Goal: Information Seeking & Learning: Understand process/instructions

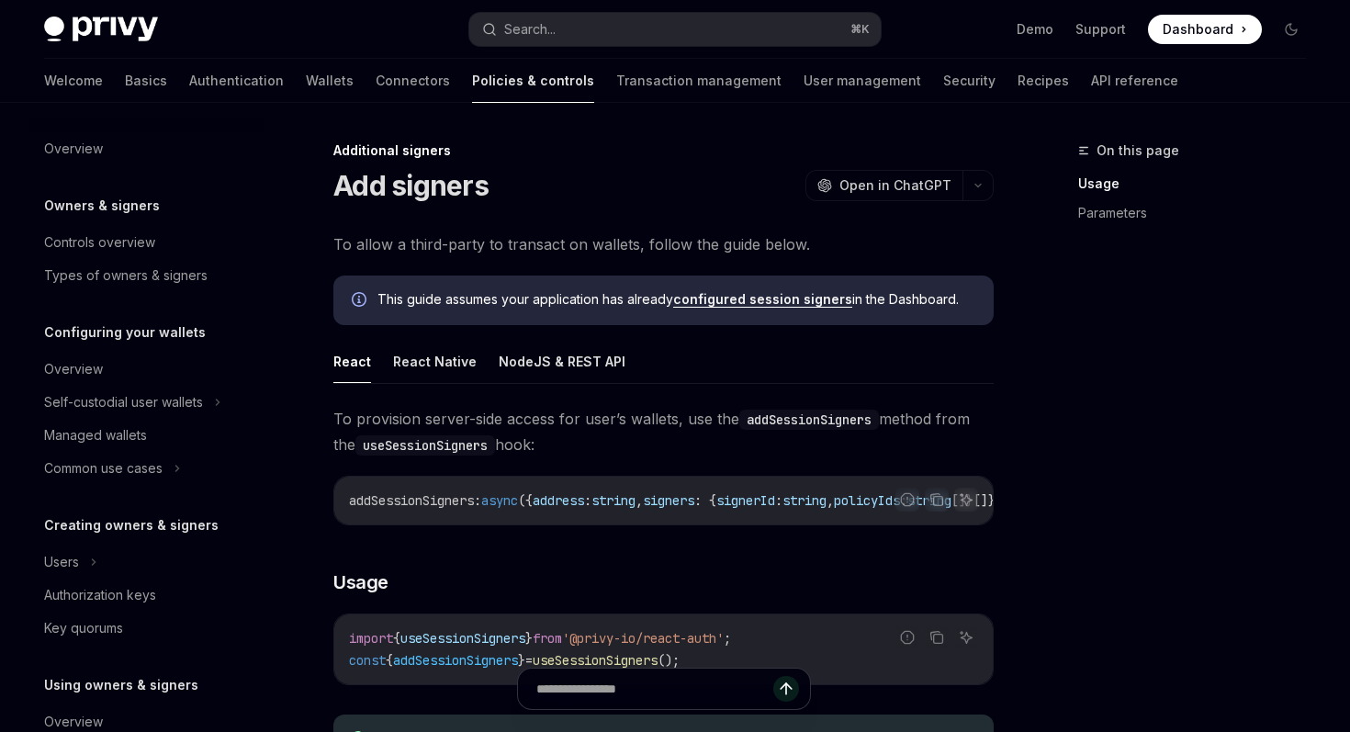
scroll to position [502, 0]
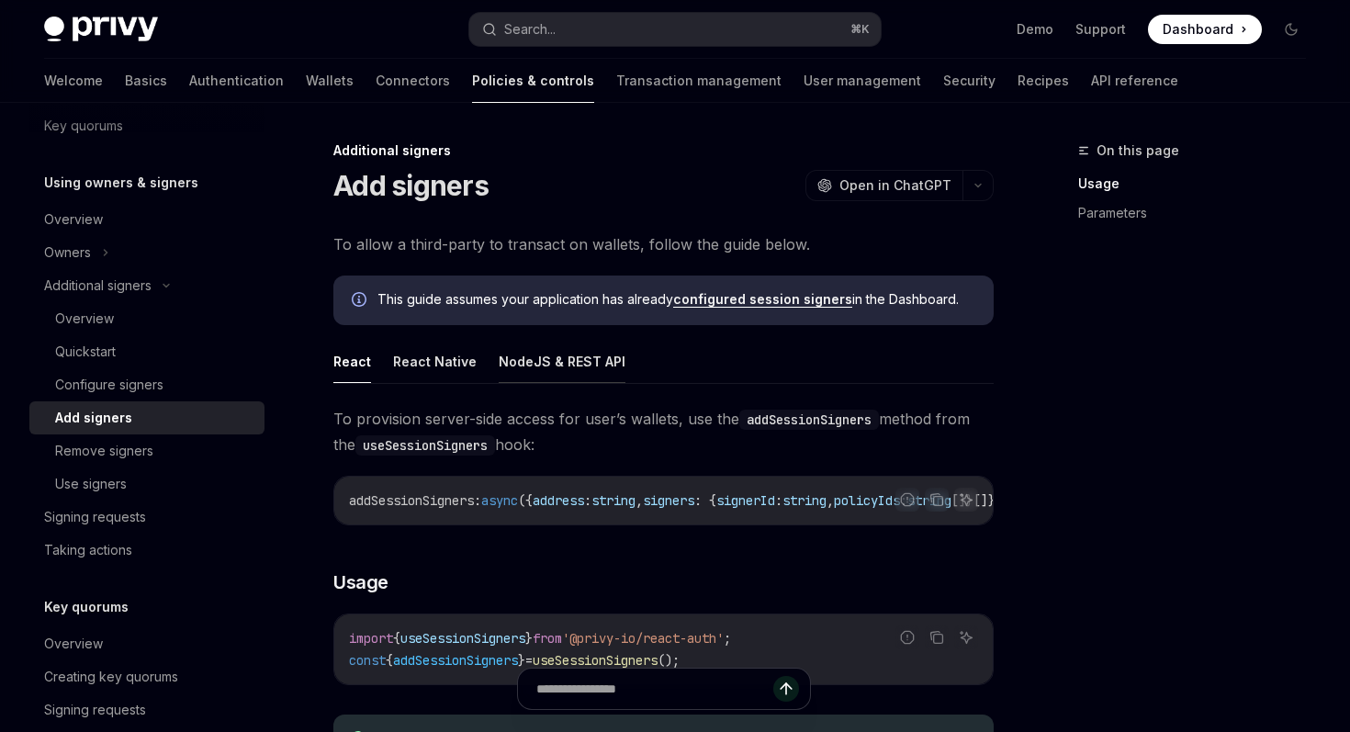
click at [512, 355] on button "NodeJS & REST API" at bounding box center [562, 361] width 127 height 43
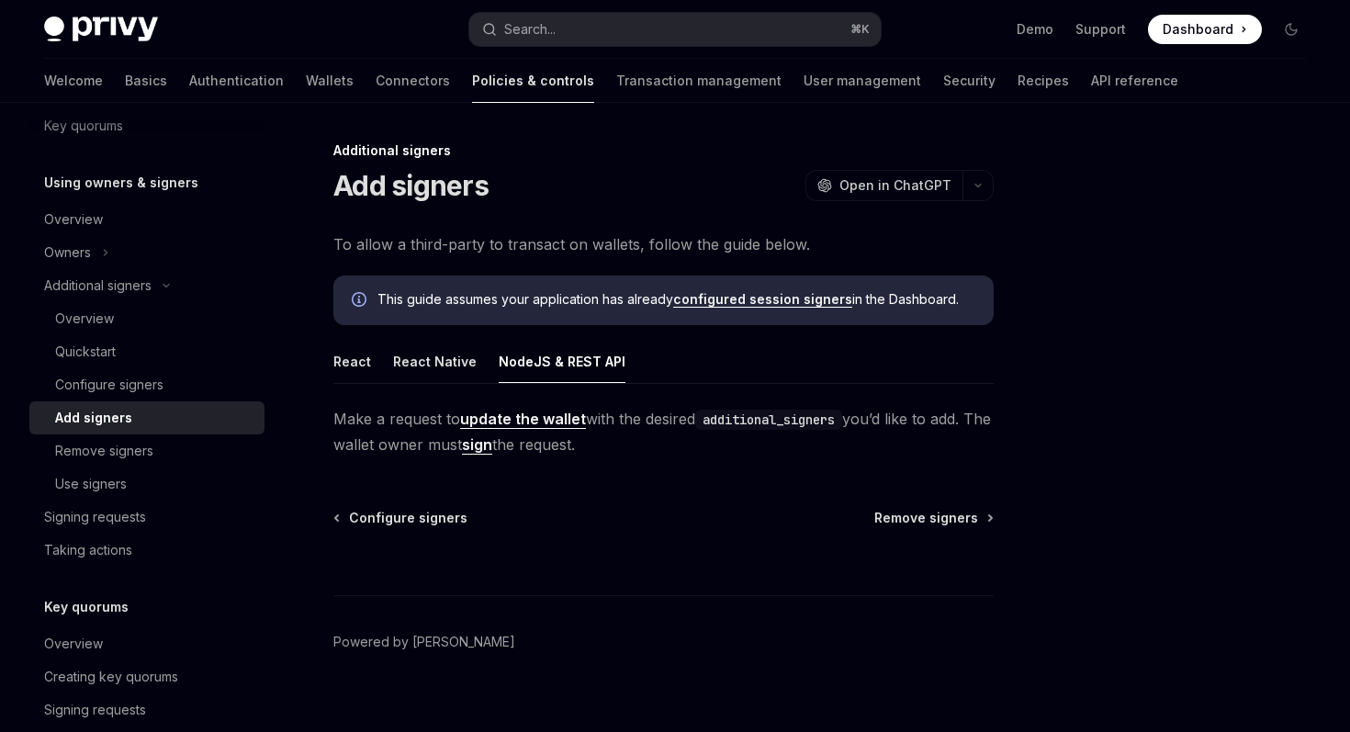
click at [577, 417] on link "update the wallet" at bounding box center [523, 419] width 126 height 19
type textarea "*"
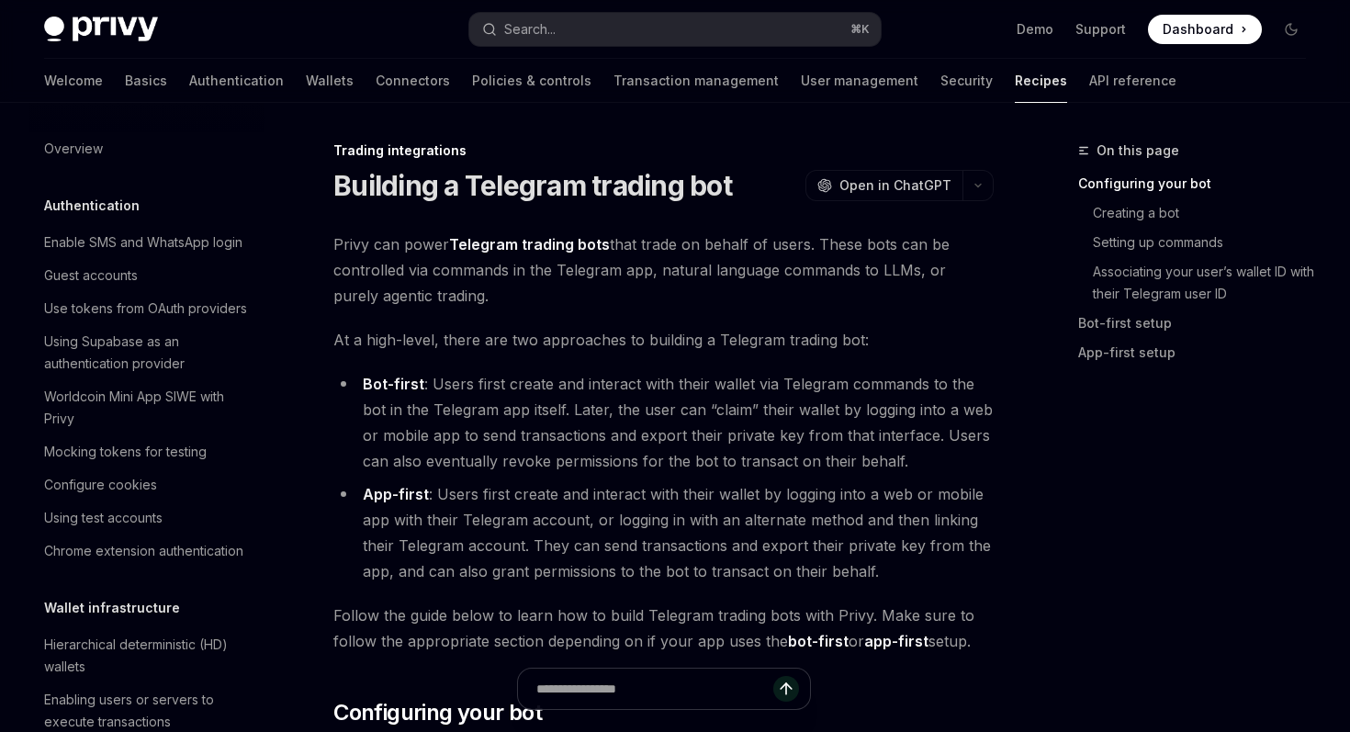
scroll to position [1798, 0]
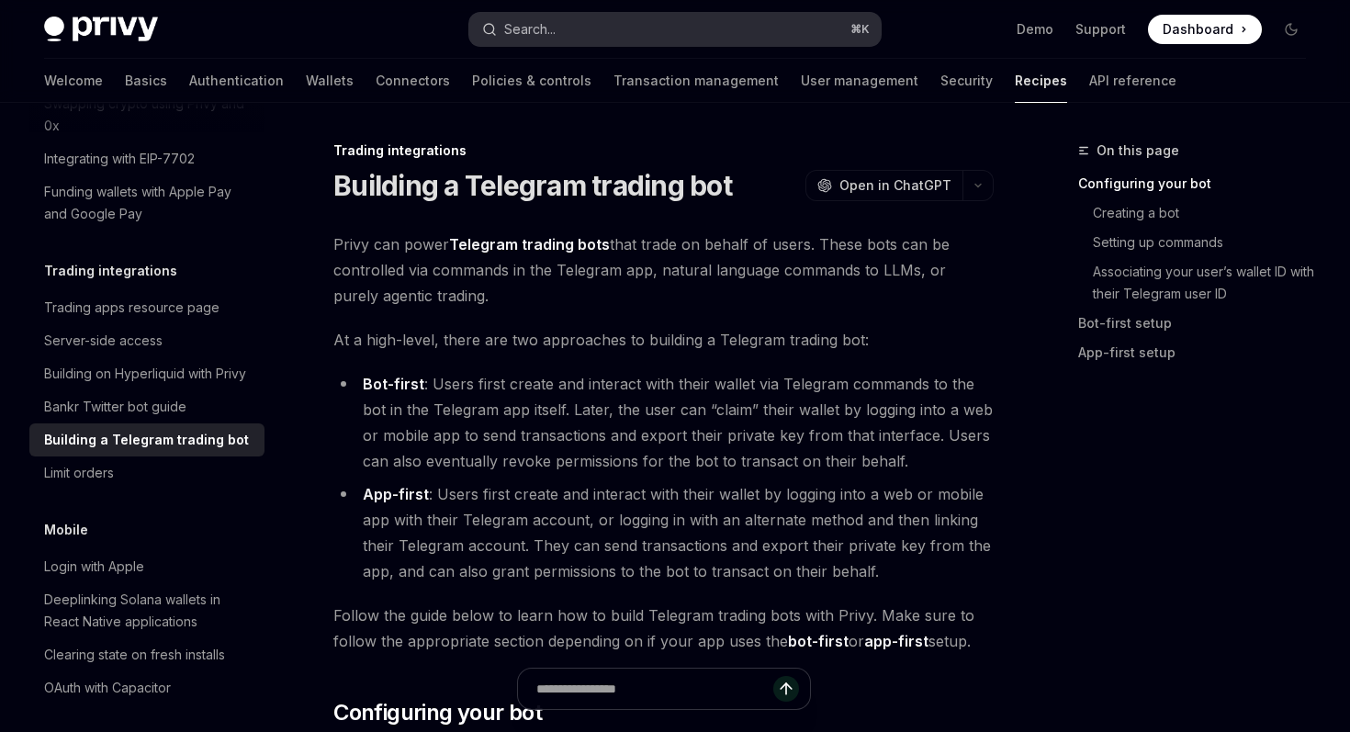
click at [596, 39] on button "Search... ⌘ K" at bounding box center [674, 29] width 411 height 33
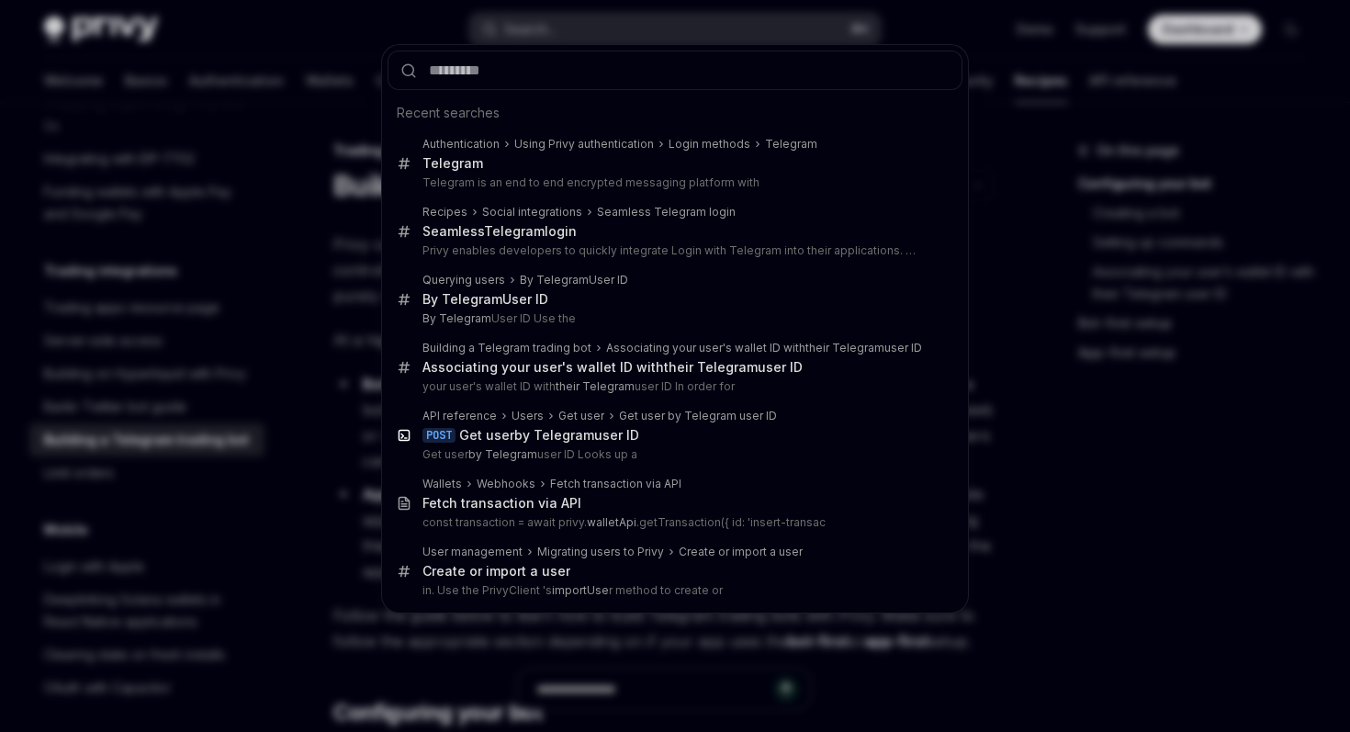
type input "**********"
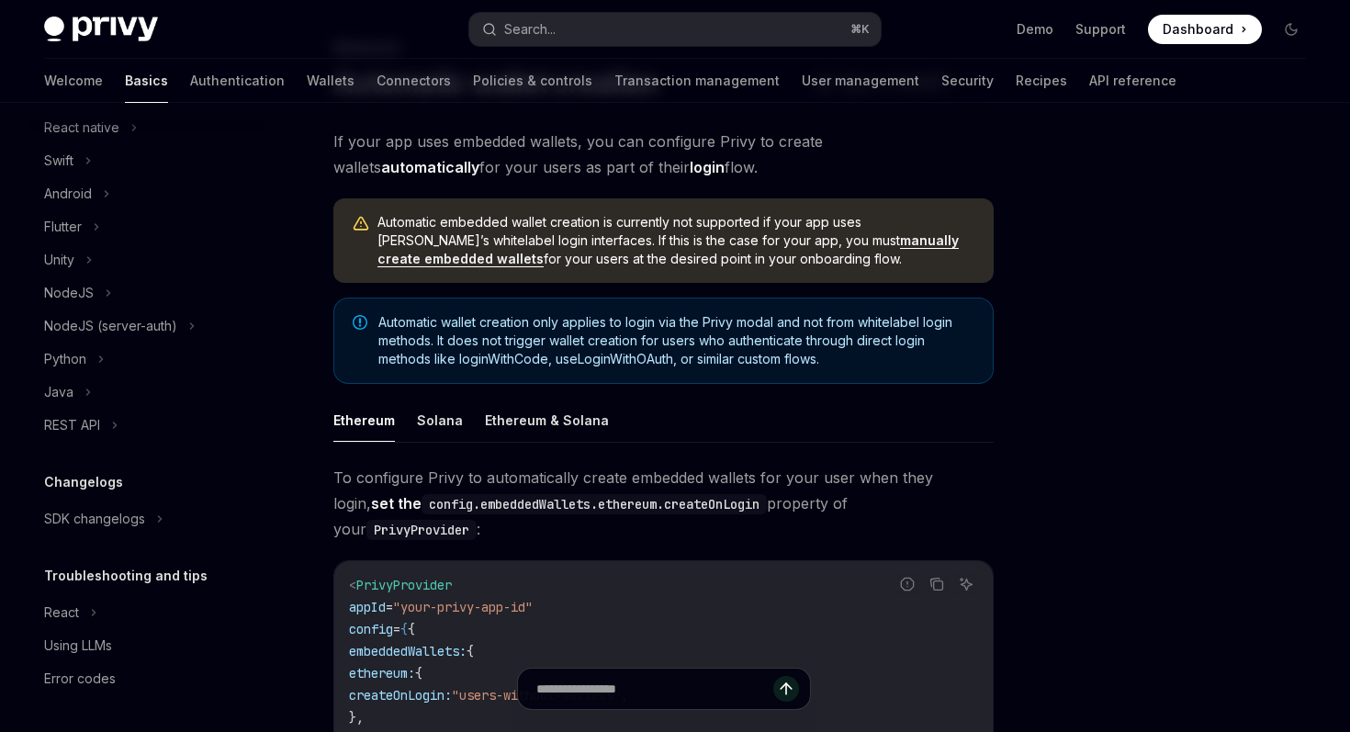
scroll to position [253, 0]
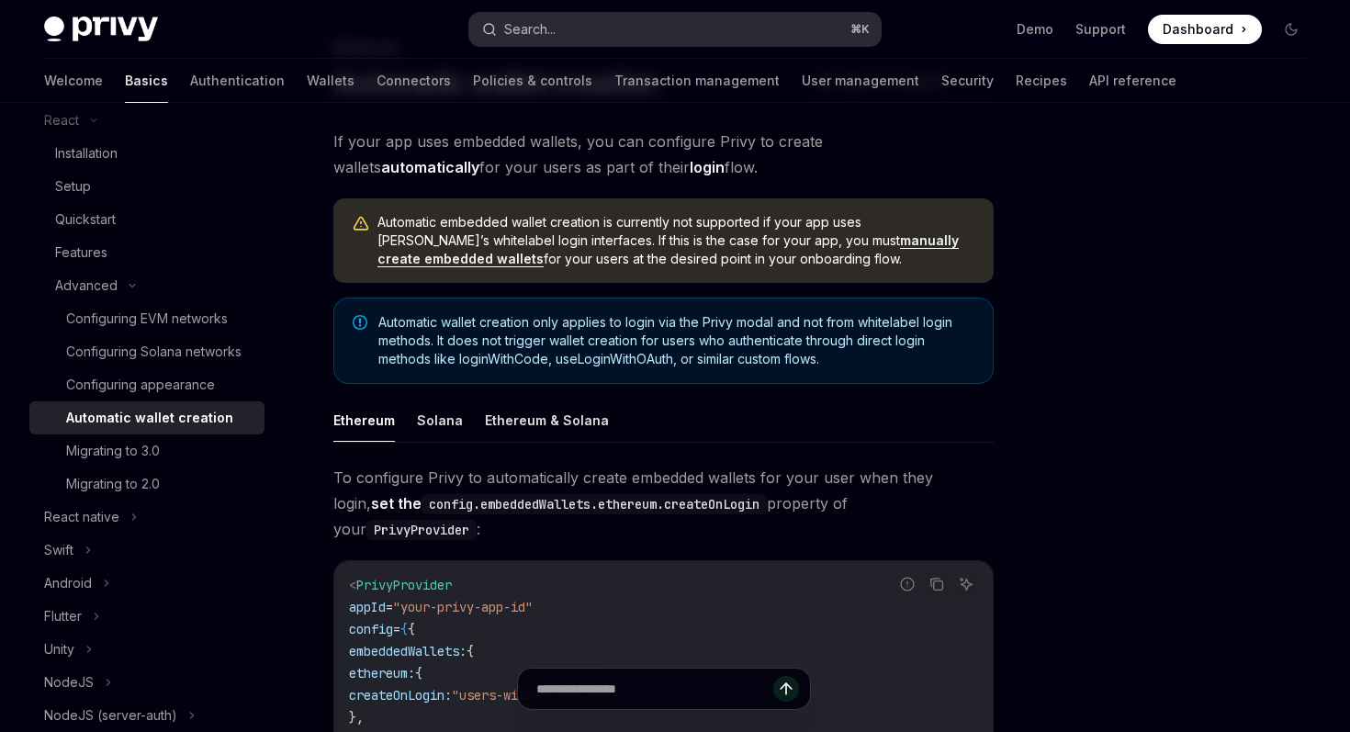
click at [639, 29] on button "Search... ⌘ K" at bounding box center [674, 29] width 411 height 33
type textarea "*"
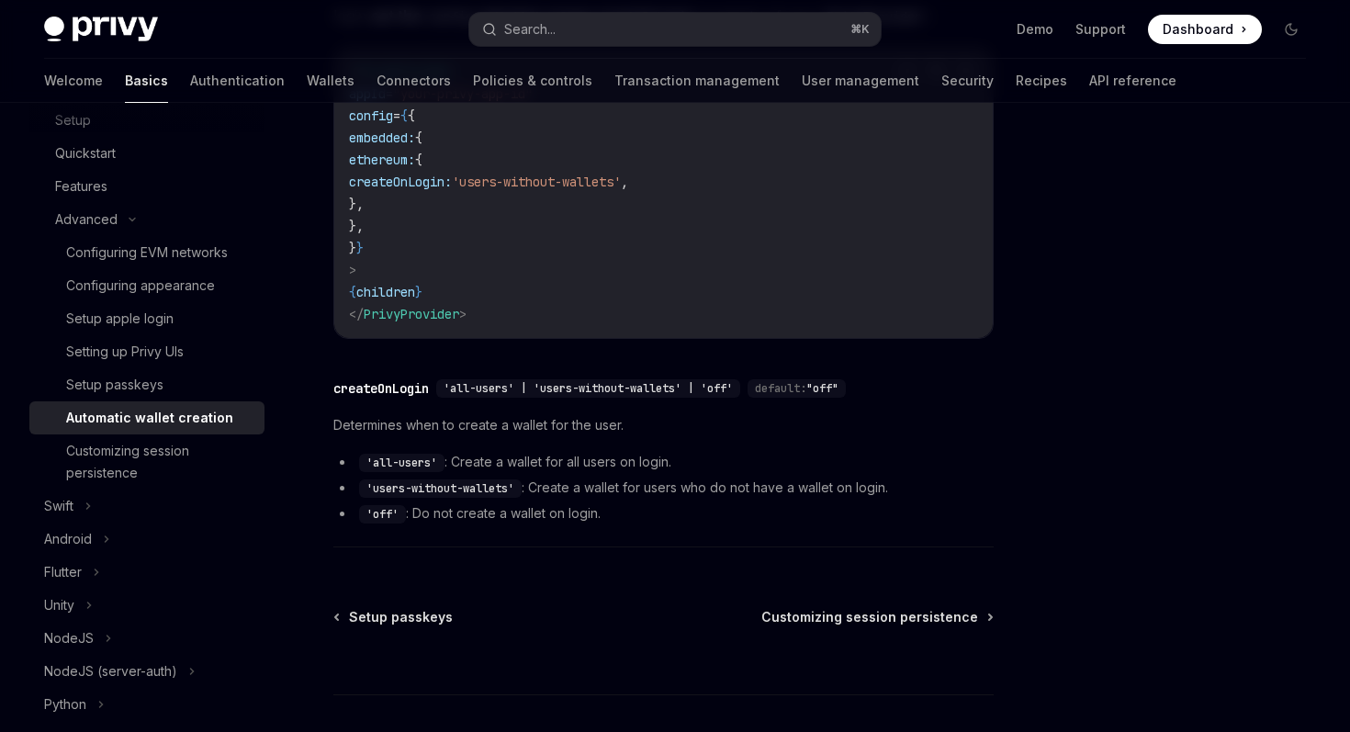
scroll to position [512, 0]
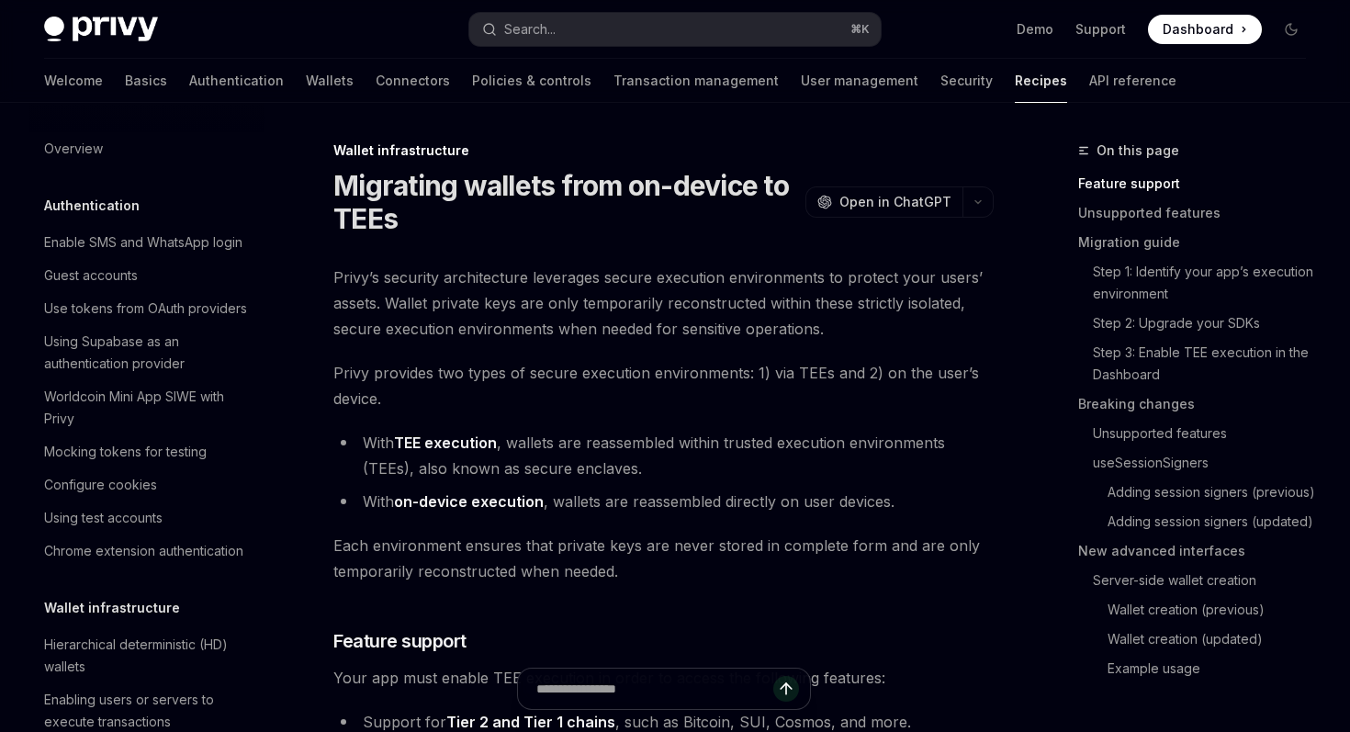
scroll to position [414, 0]
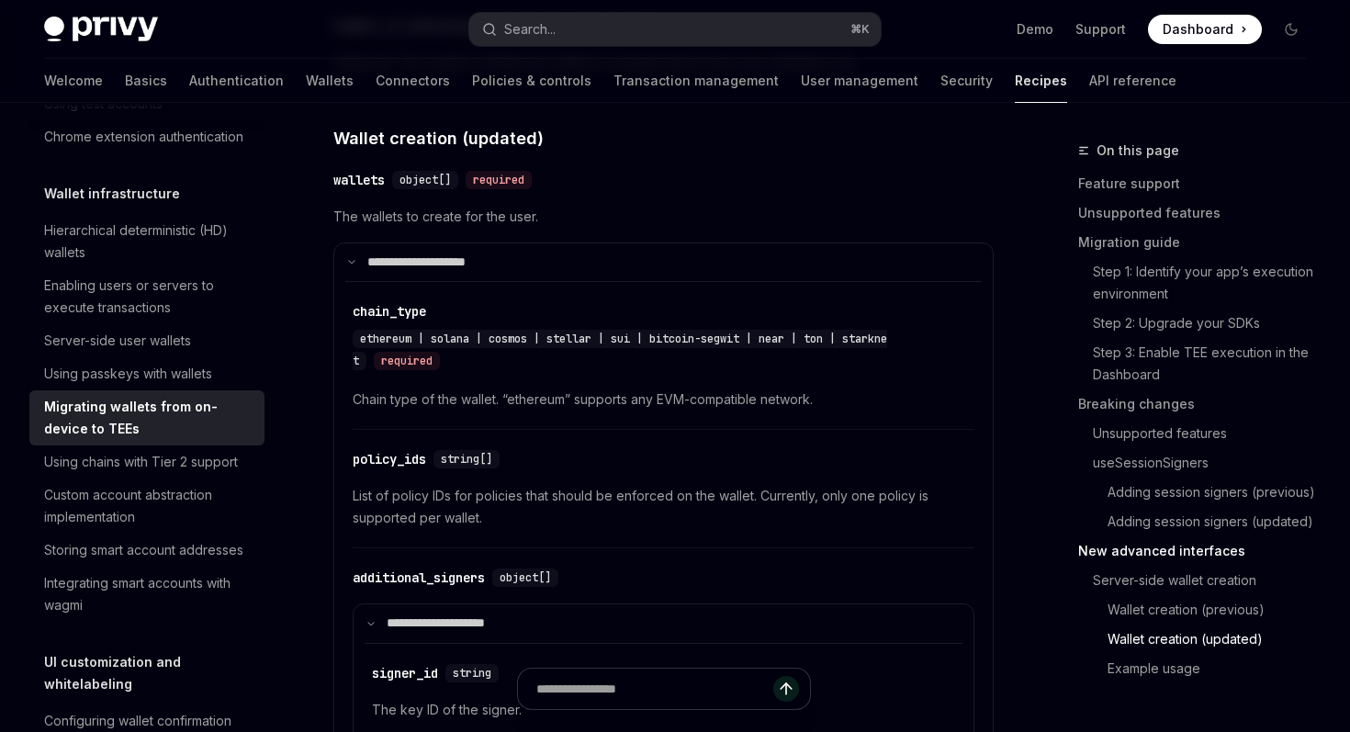
scroll to position [5042, 0]
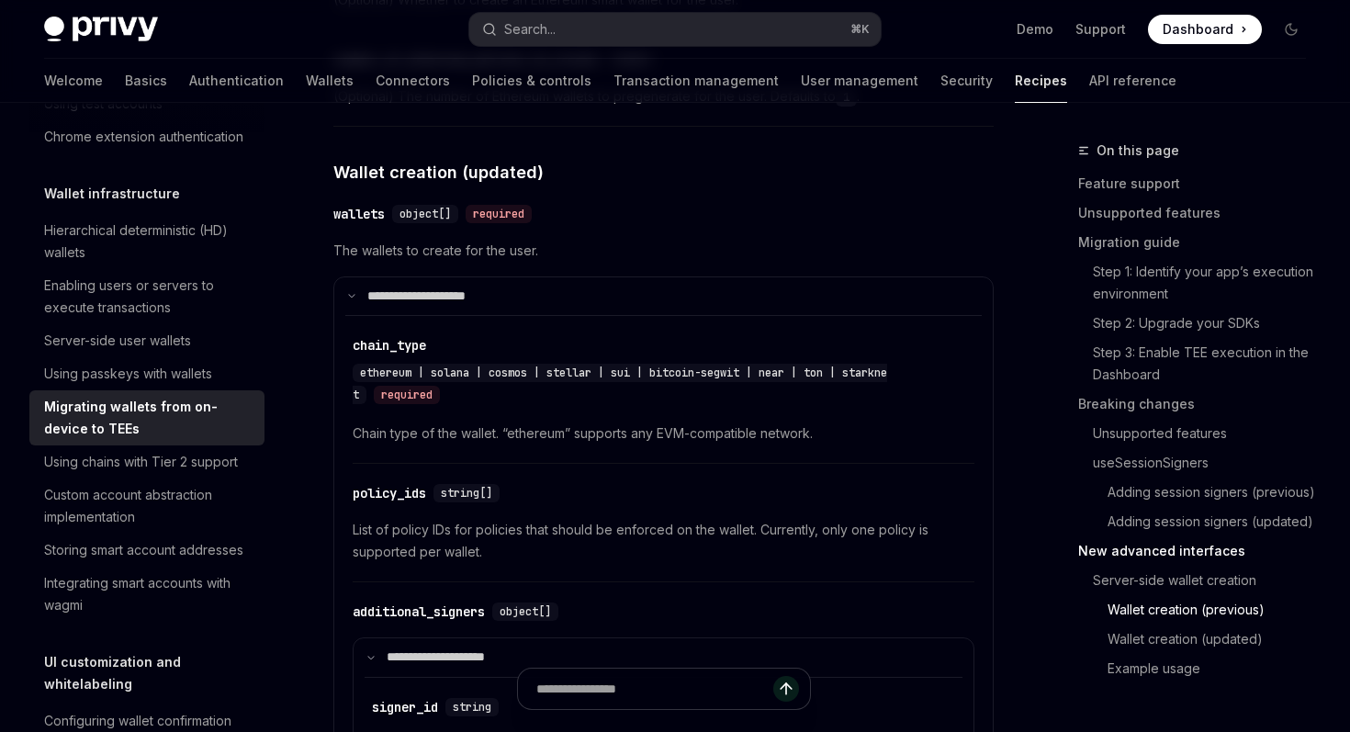
click at [416, 262] on span "The wallets to create for the user." at bounding box center [663, 251] width 660 height 22
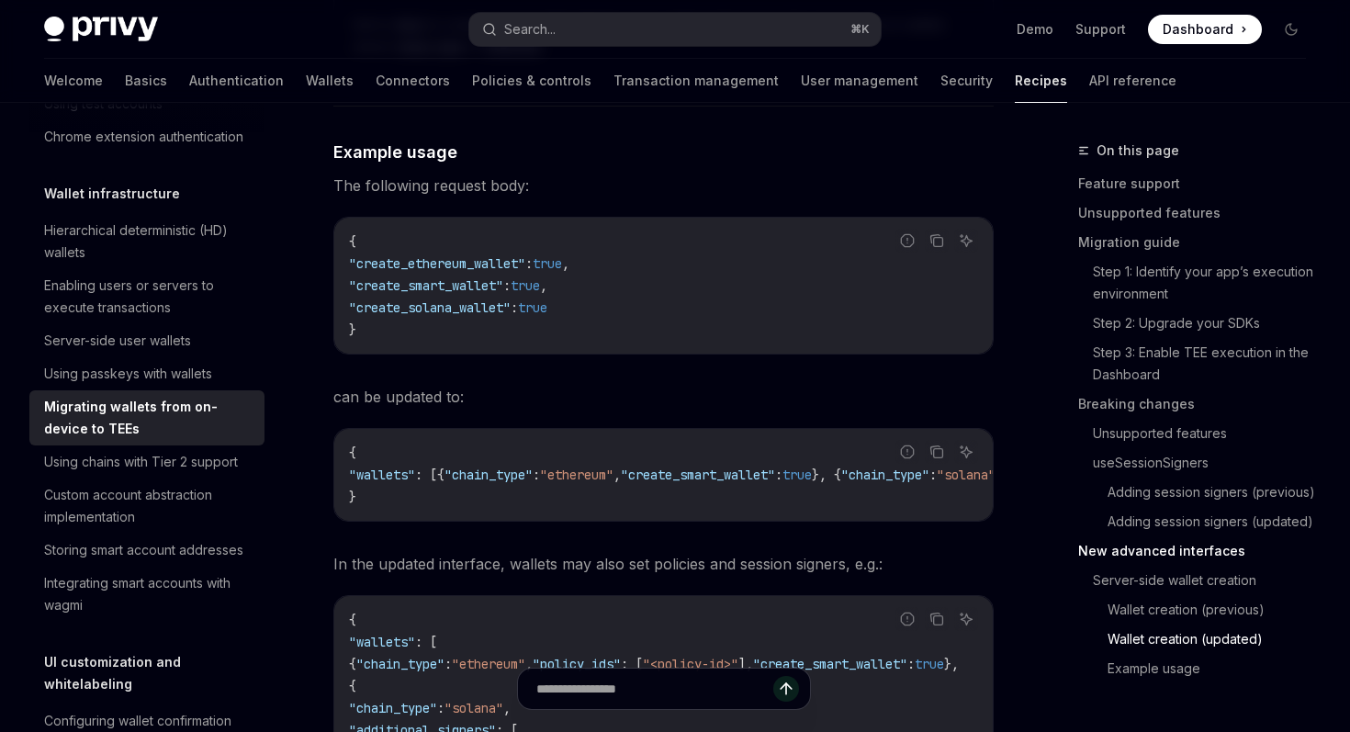
scroll to position [6006, 0]
drag, startPoint x: 577, startPoint y: 534, endPoint x: 659, endPoint y: 533, distance: 82.7
click at [660, 521] on div "Report incorrect code Copy Ask AI { "wallets" : [{ "chain_type" : "ethereum" , …" at bounding box center [663, 474] width 660 height 94
drag, startPoint x: 459, startPoint y: 484, endPoint x: 810, endPoint y: 487, distance: 350.9
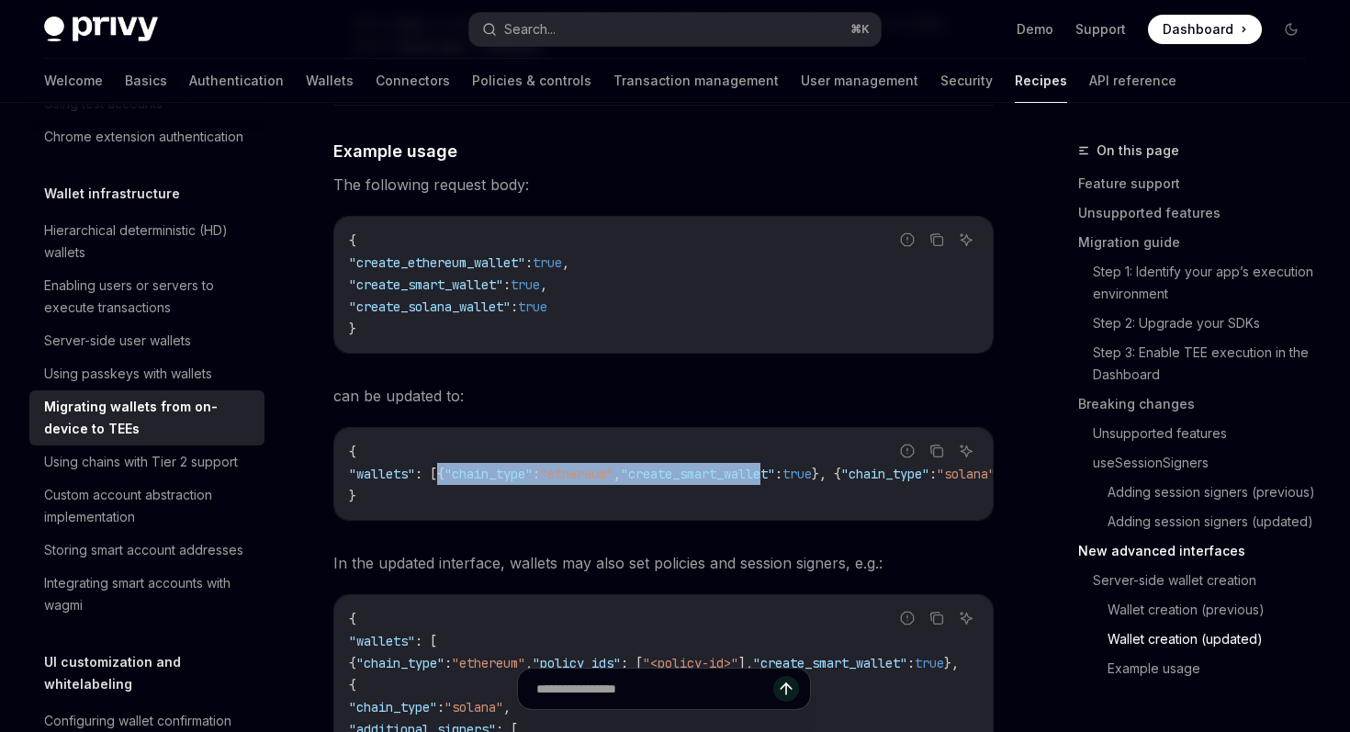
click at [810, 482] on span ""wallets" : [{ "chain_type" : "ethereum" , "create_smart_wallet" : true }, { "c…" at bounding box center [679, 474] width 661 height 17
click at [882, 480] on div "Report incorrect code" at bounding box center [908, 479] width 130 height 18
click at [878, 480] on div "Report incorrect code" at bounding box center [908, 479] width 130 height 18
click at [880, 480] on div "Report incorrect code" at bounding box center [908, 479] width 130 height 18
click at [752, 482] on span ""create_smart_wallet"" at bounding box center [698, 474] width 154 height 17
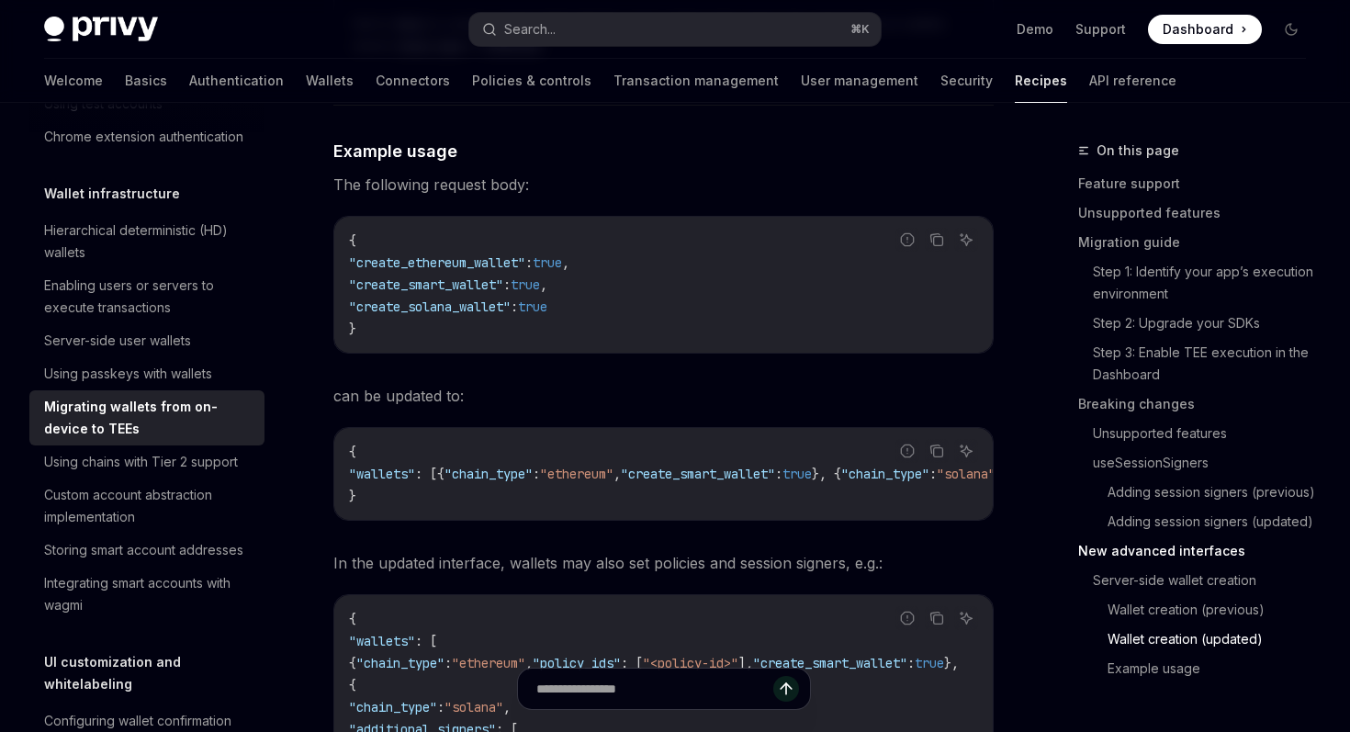
click at [758, 482] on span ""create_smart_wallet"" at bounding box center [698, 474] width 154 height 17
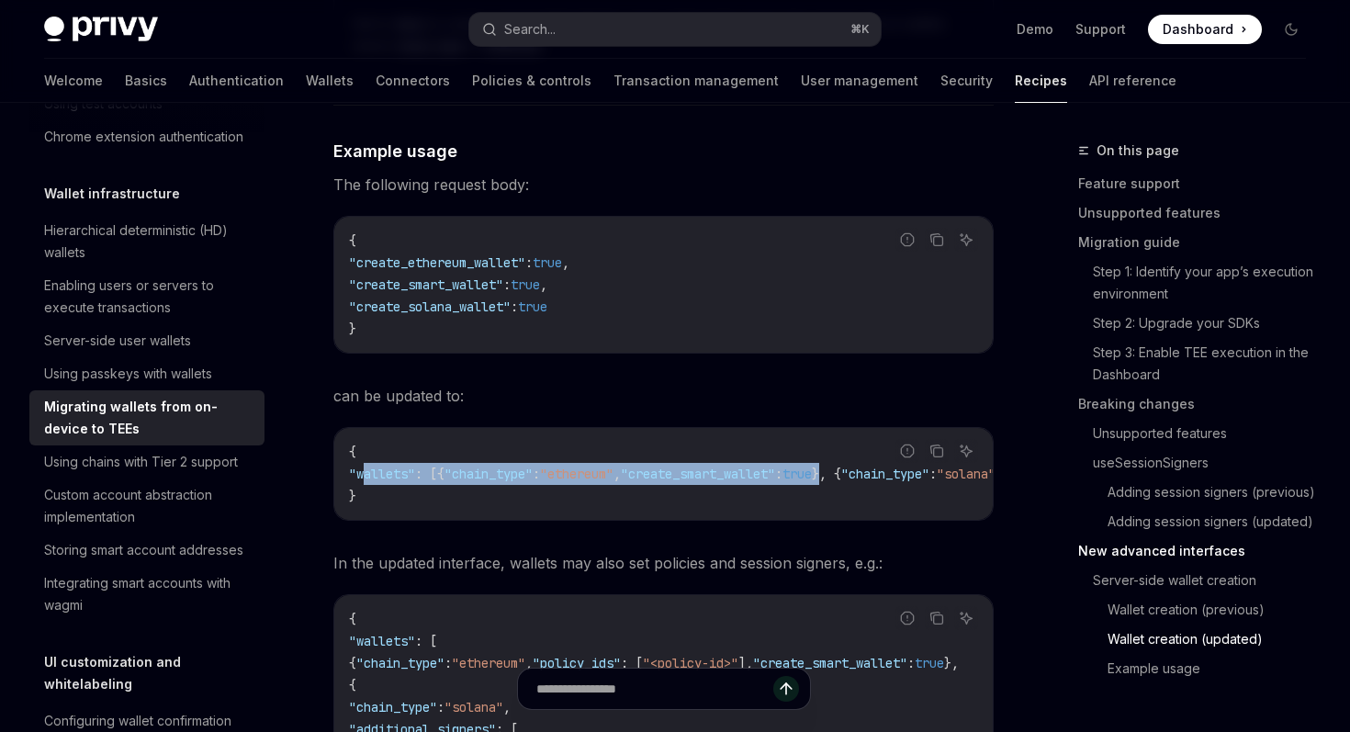
drag, startPoint x: 366, startPoint y: 478, endPoint x: 885, endPoint y: 476, distance: 518.0
click at [885, 476] on span ""wallets" : [{ "chain_type" : "ethereum" , "create_smart_wallet" : true }, { "c…" at bounding box center [679, 474] width 661 height 17
copy span ""wallets" : [{ "chain_type" : "ethereum" , "create_smart_wallet" : true }"
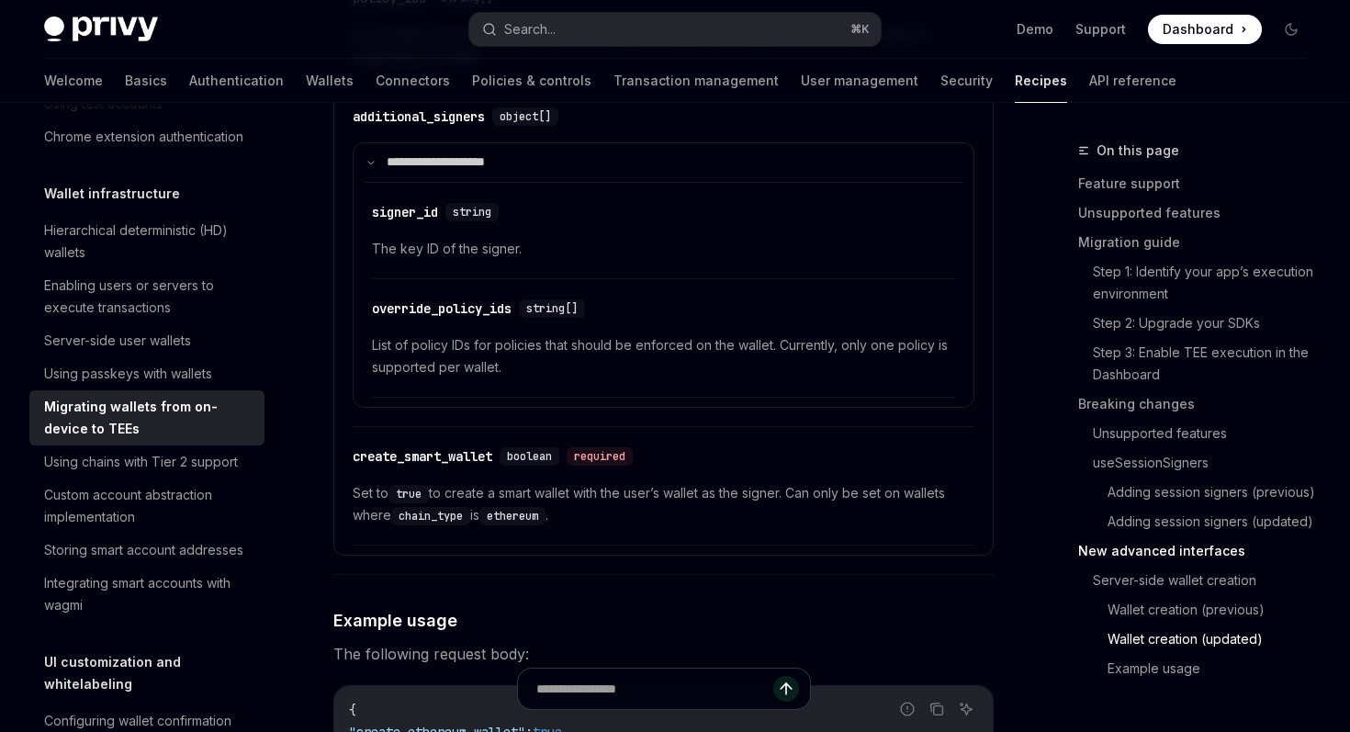
scroll to position [5538, 0]
click at [771, 492] on span "Set to true to create a smart wallet with the user’s wallet as the signer. Can …" at bounding box center [664, 503] width 622 height 44
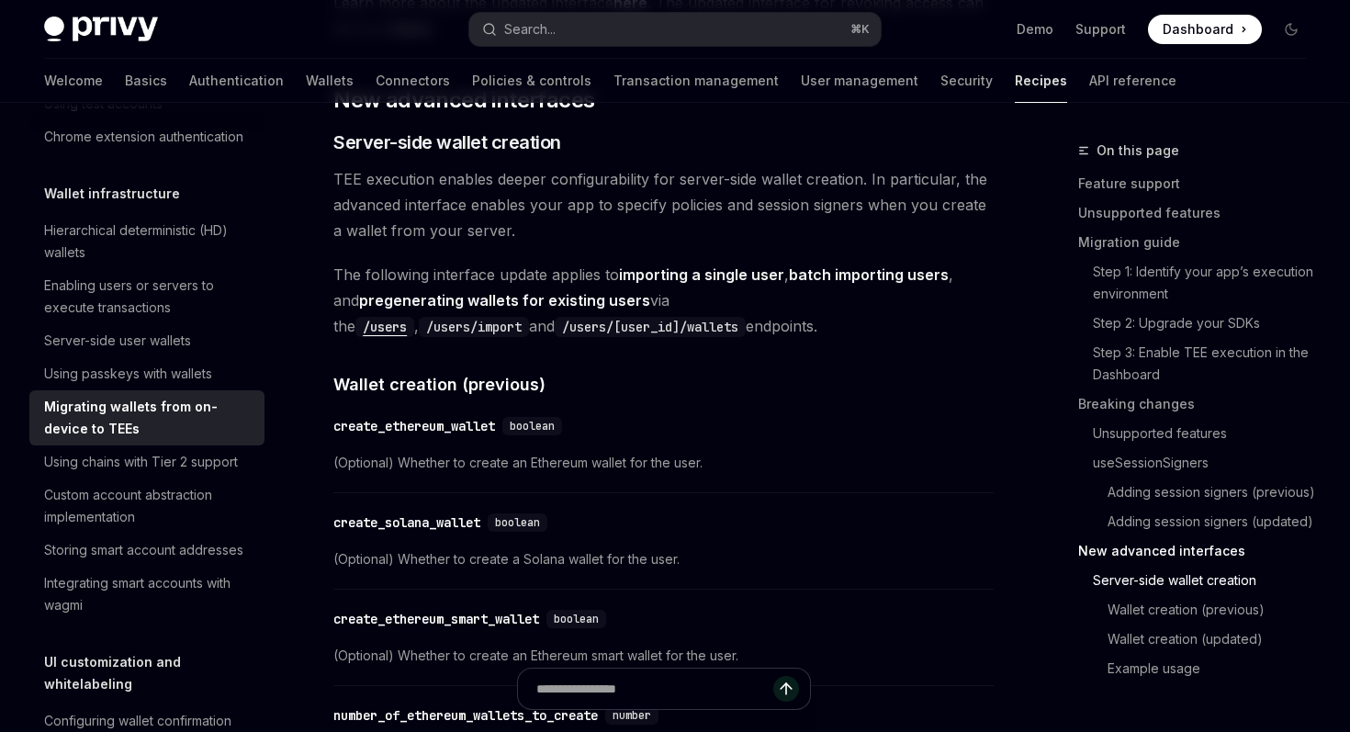
scroll to position [4388, 0]
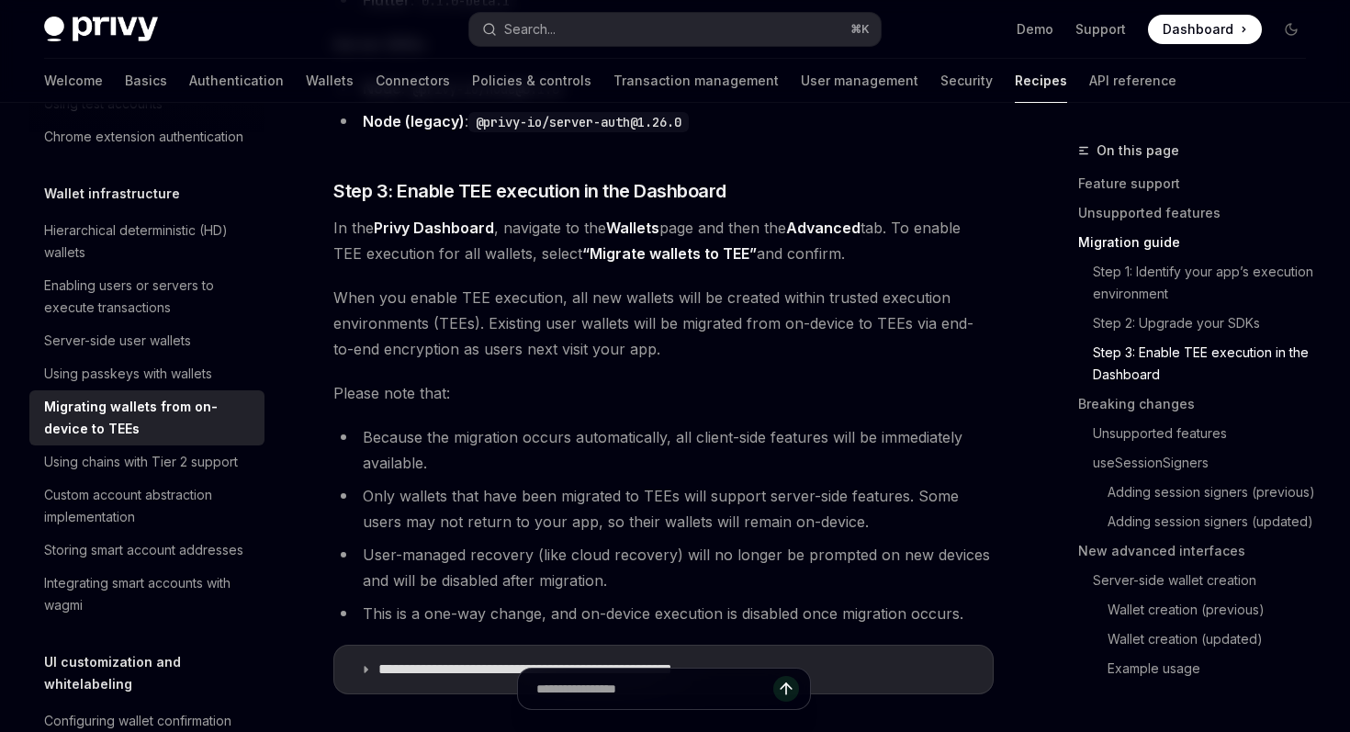
scroll to position [1788, 0]
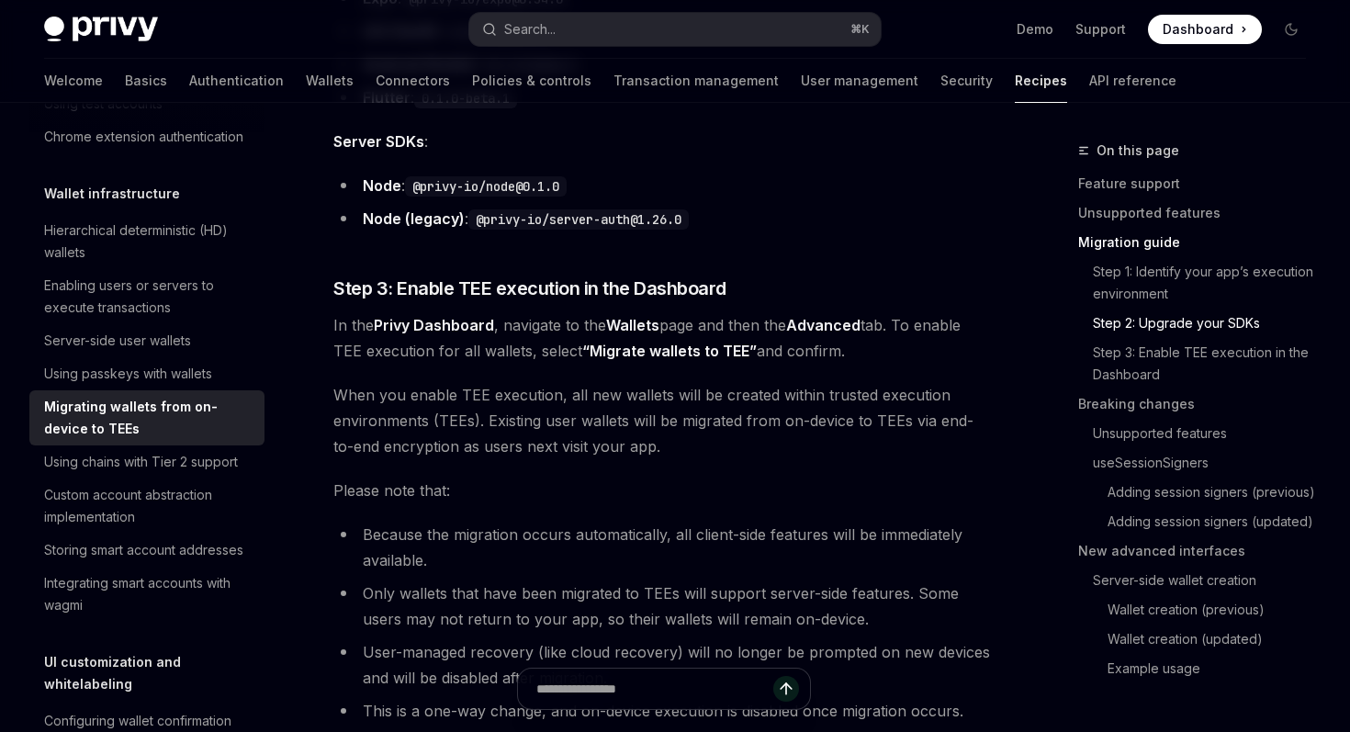
scroll to position [1788, 0]
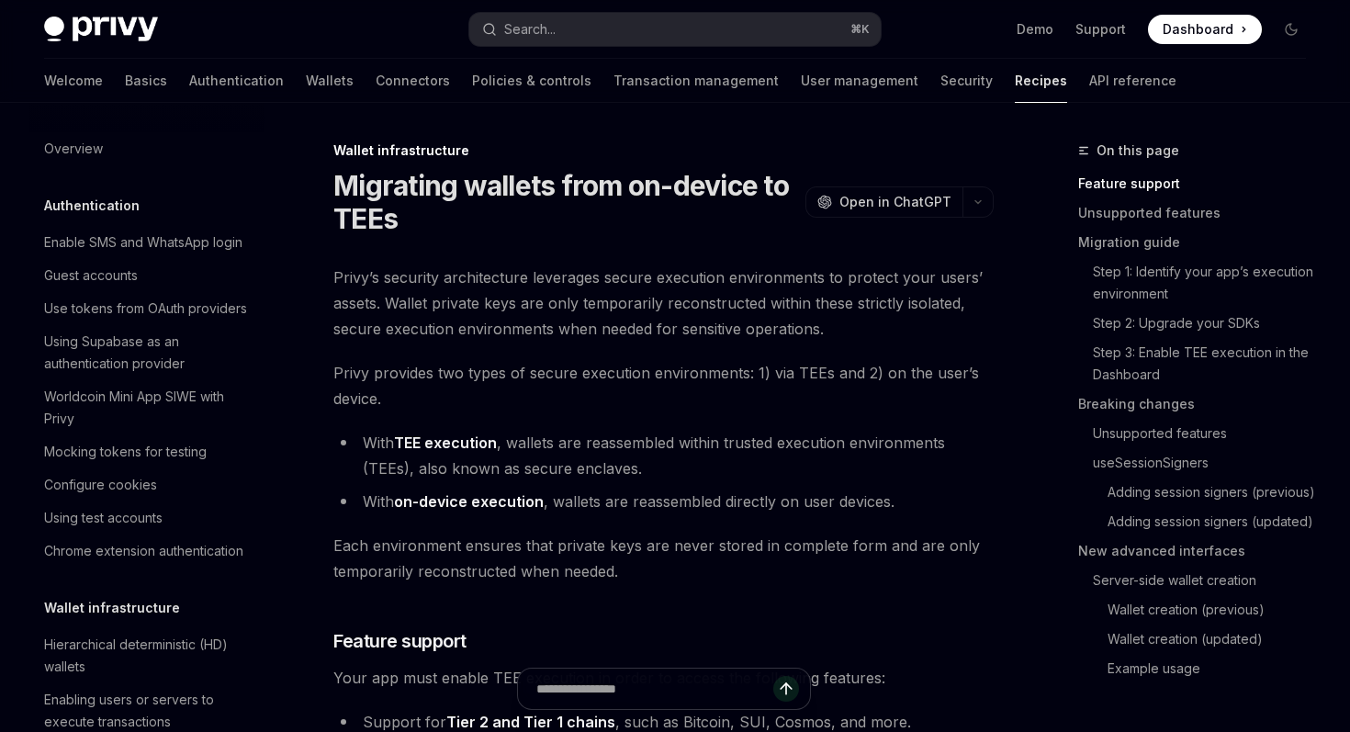
scroll to position [414, 0]
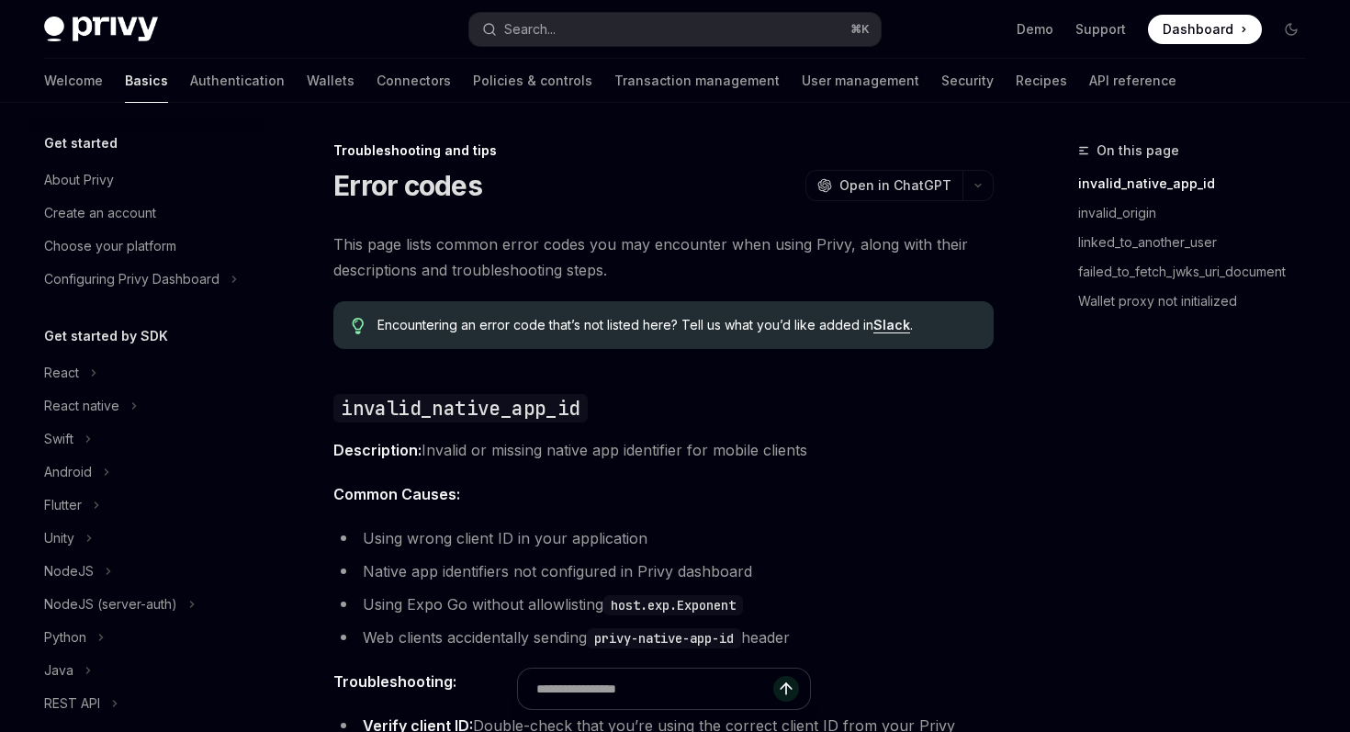
scroll to position [278, 0]
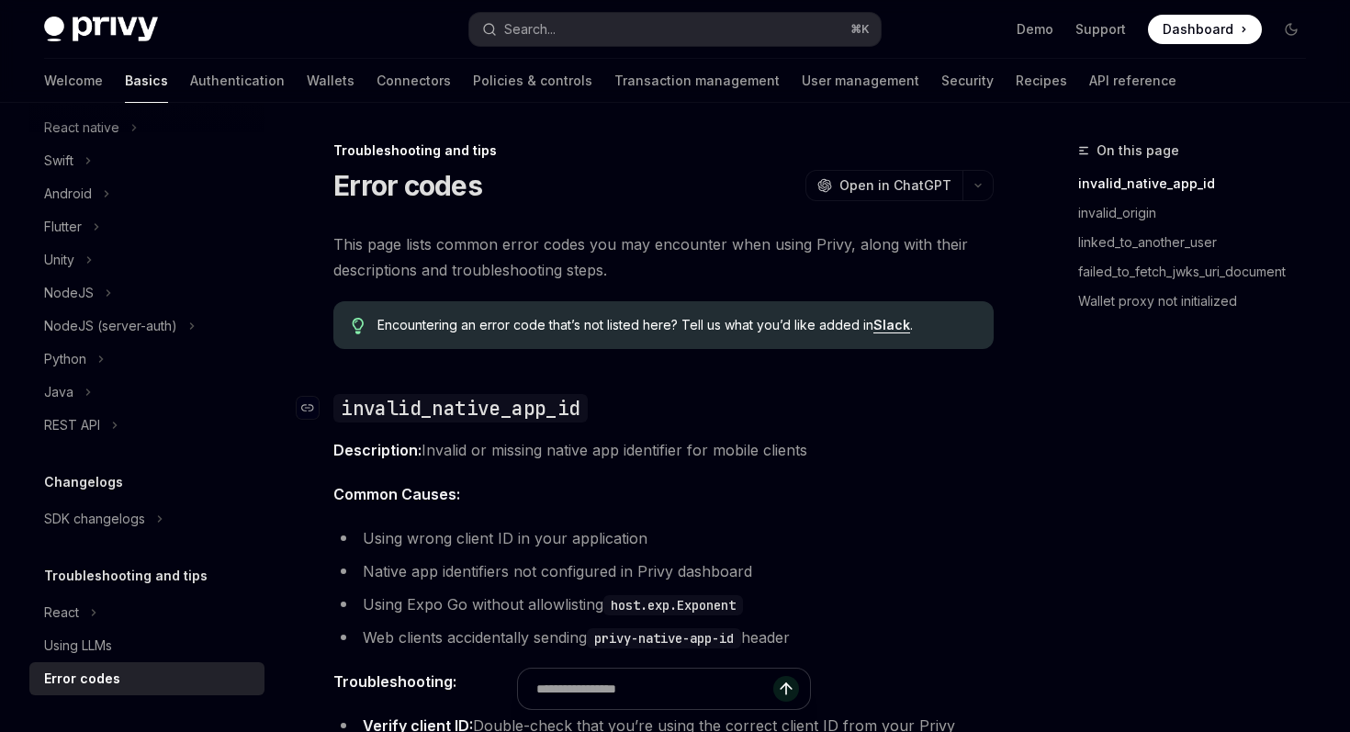
click at [664, 409] on h2 "​ invalid_native_app_id" at bounding box center [663, 407] width 660 height 29
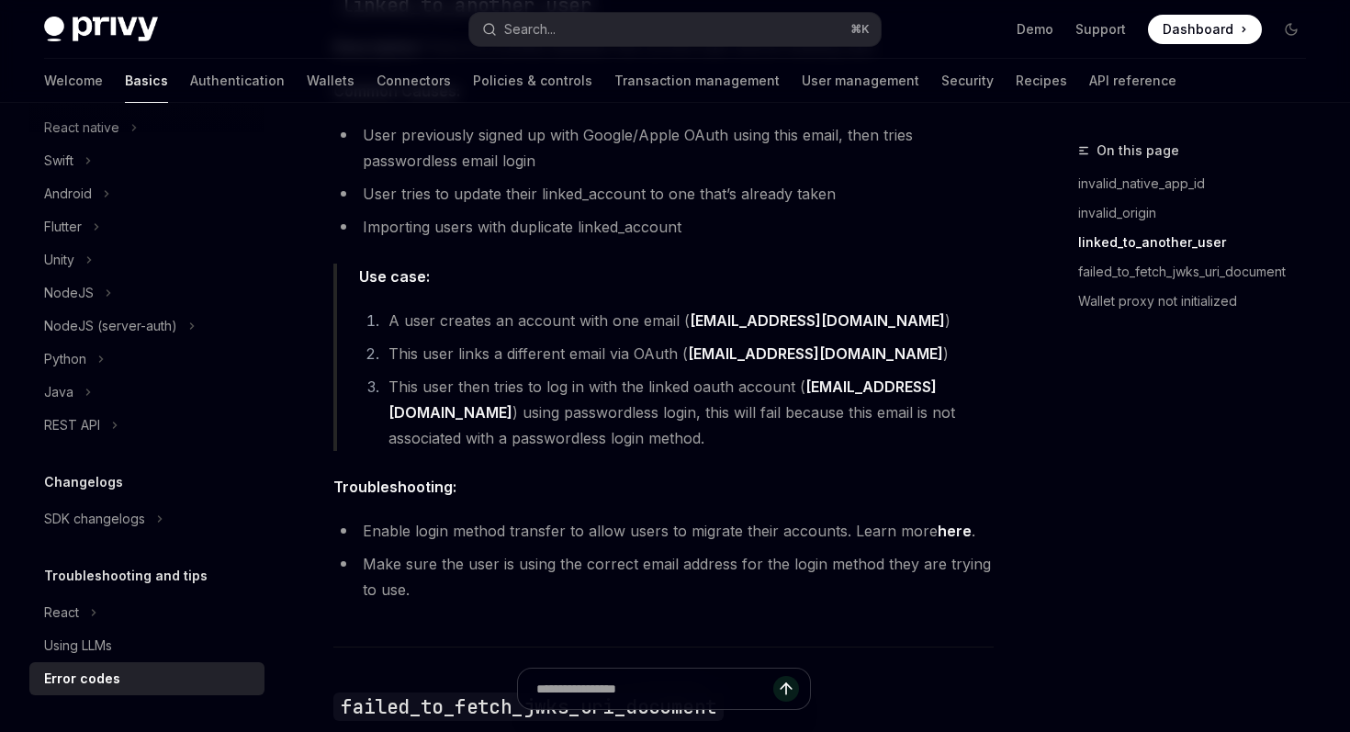
scroll to position [1546, 0]
click at [554, 13] on button "Search... ⌘ K" at bounding box center [674, 29] width 411 height 33
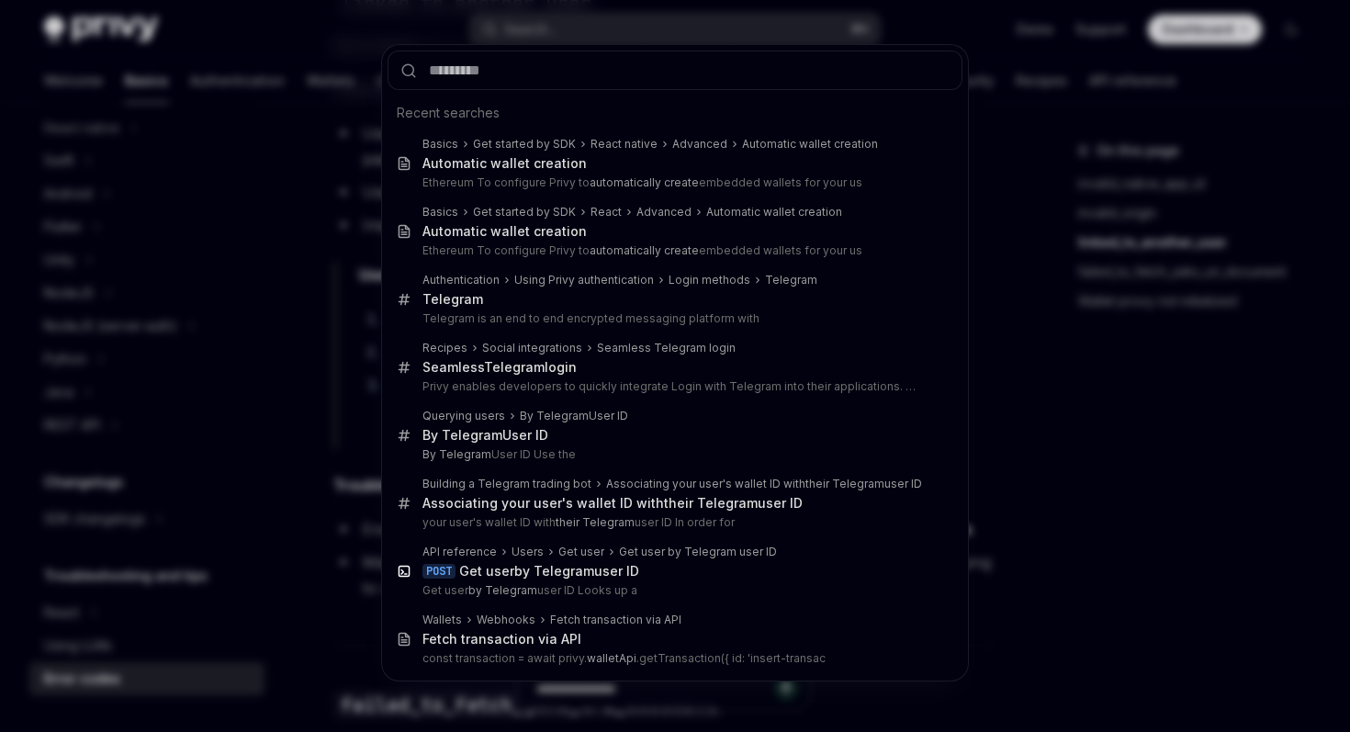
click at [554, 30] on div "Recent searches Basics Get started by SDK React native Advanced Automatic walle…" at bounding box center [675, 366] width 1350 height 732
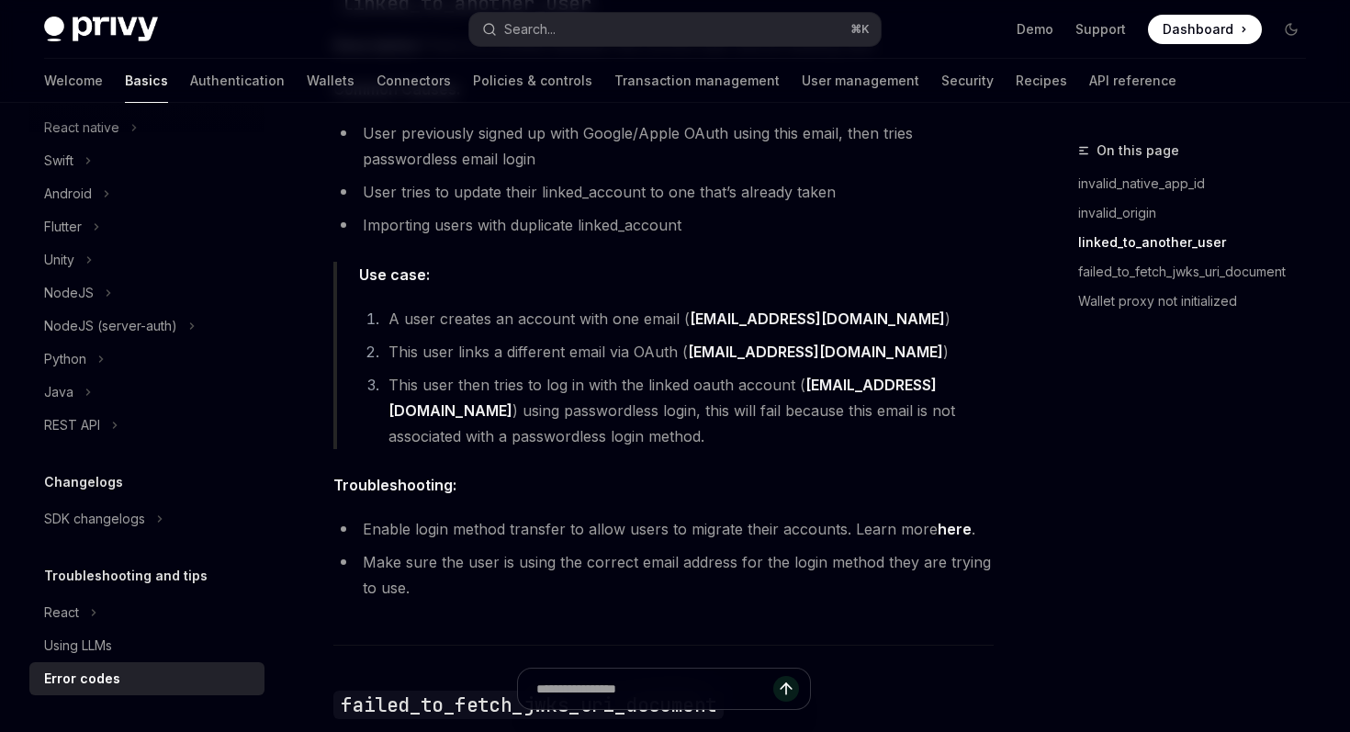
click at [554, 30] on div "Search..." at bounding box center [529, 29] width 51 height 22
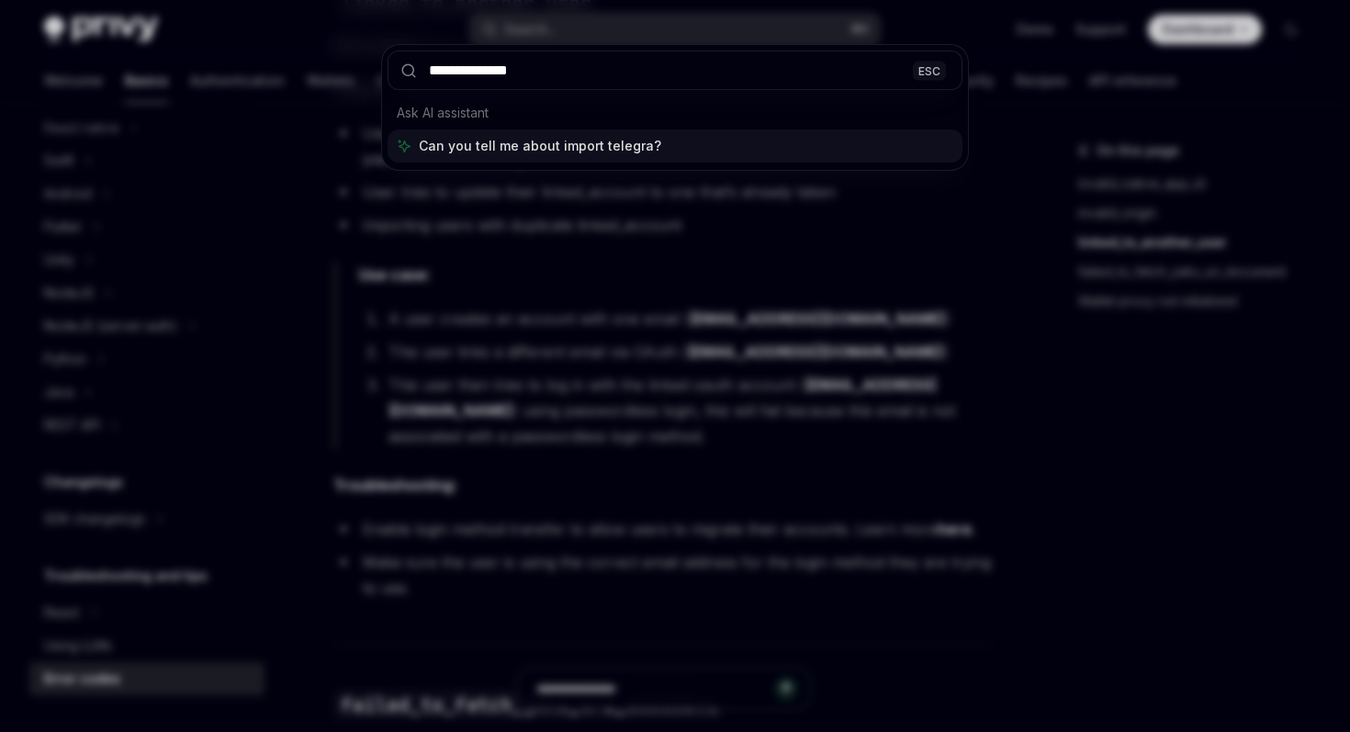
type input "**********"
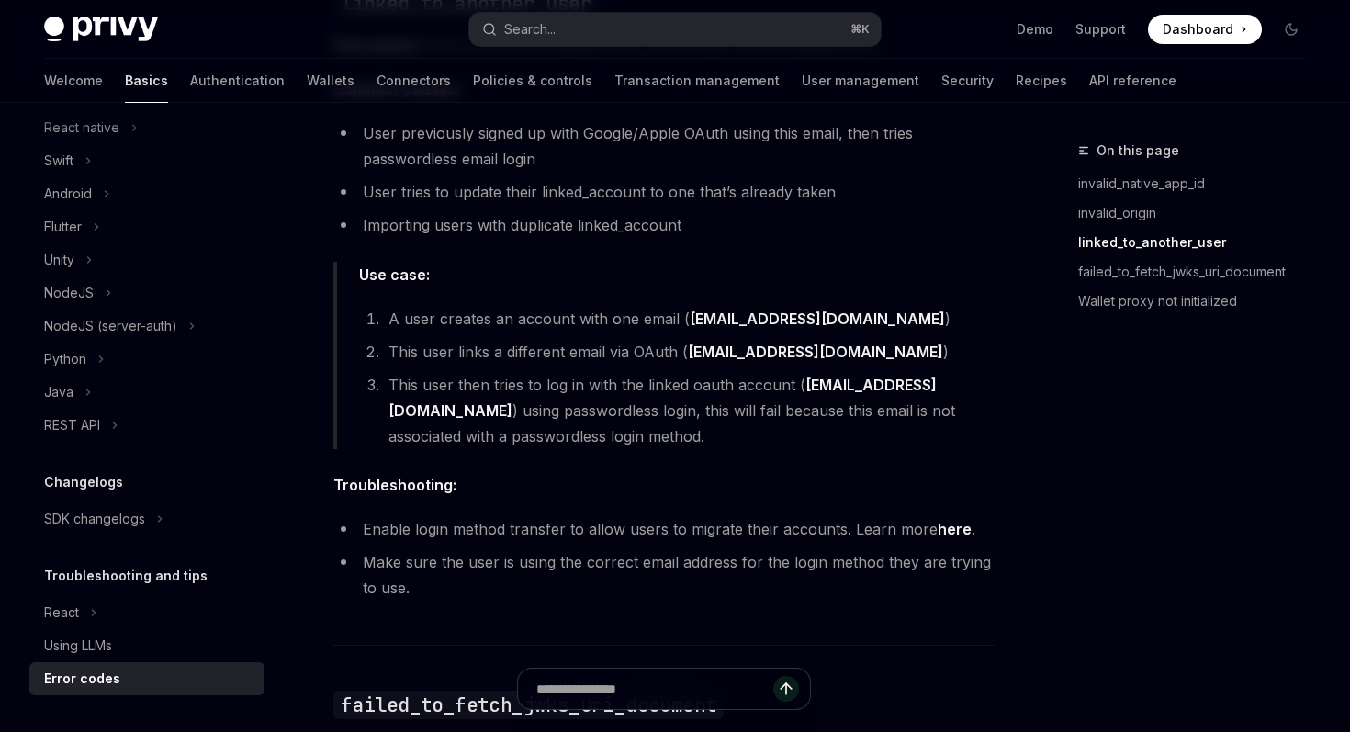
type textarea "*"
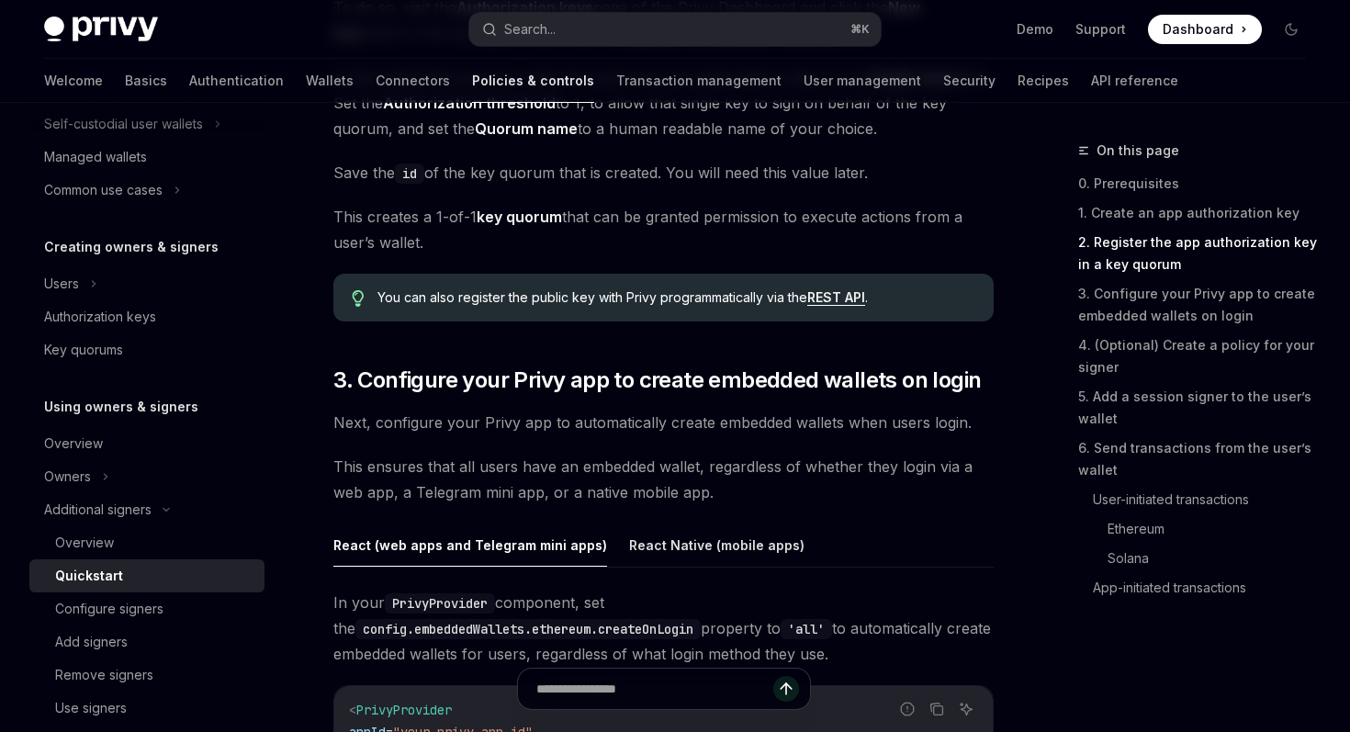
scroll to position [1516, 0]
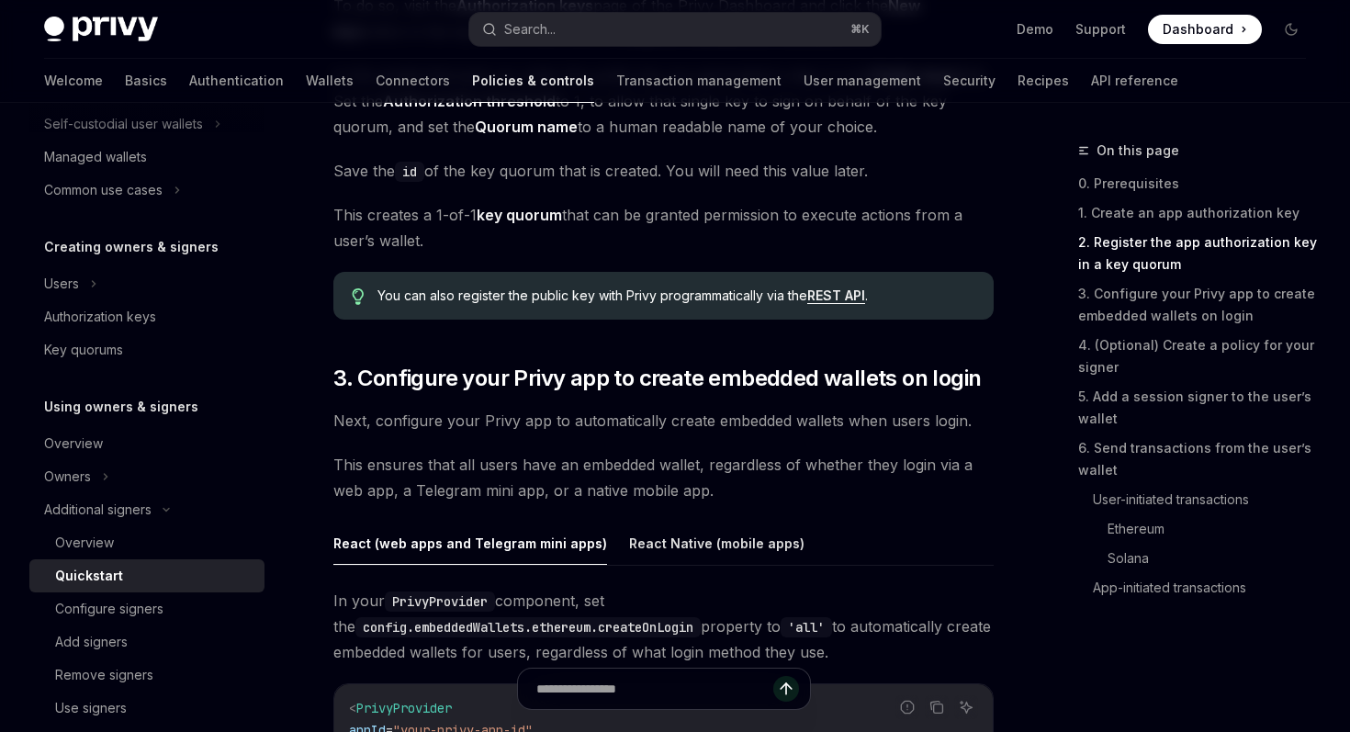
click at [603, 420] on span "Next, configure your Privy app to automatically create embedded wallets when us…" at bounding box center [663, 421] width 660 height 26
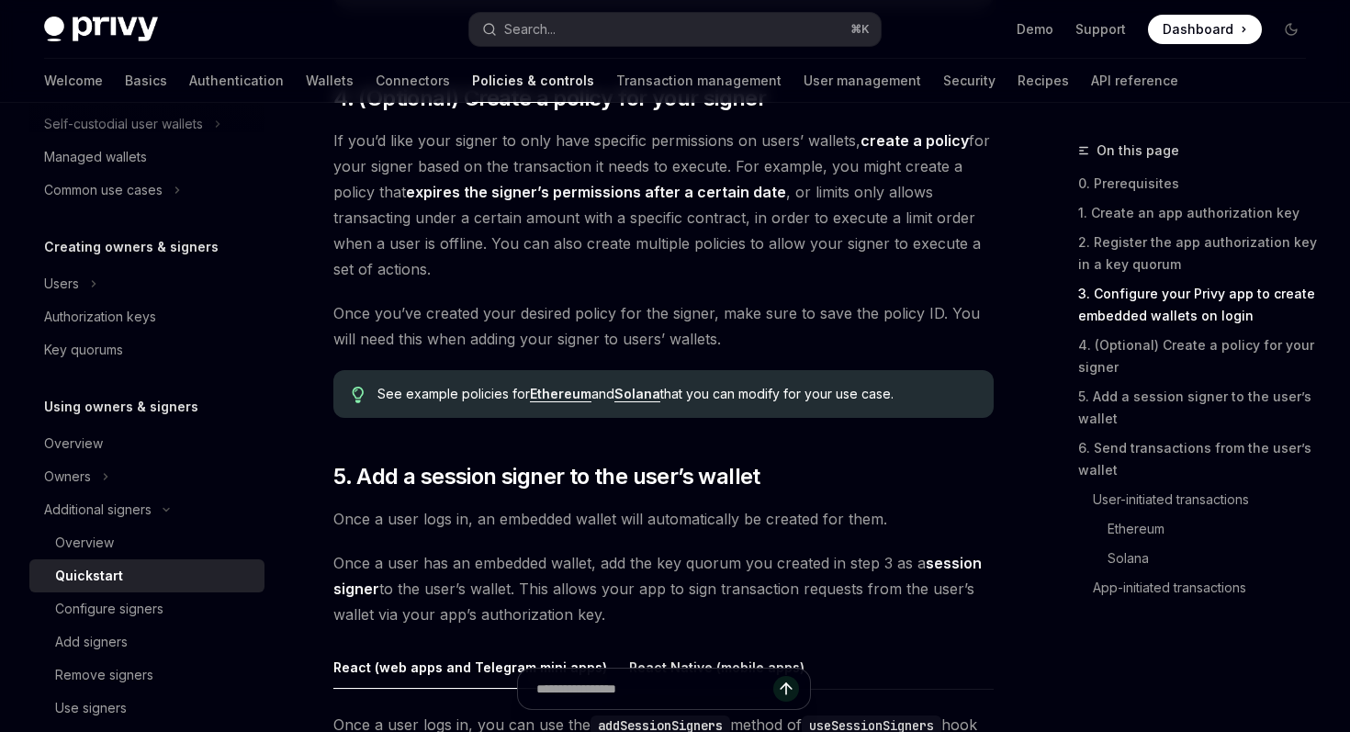
scroll to position [2519, 0]
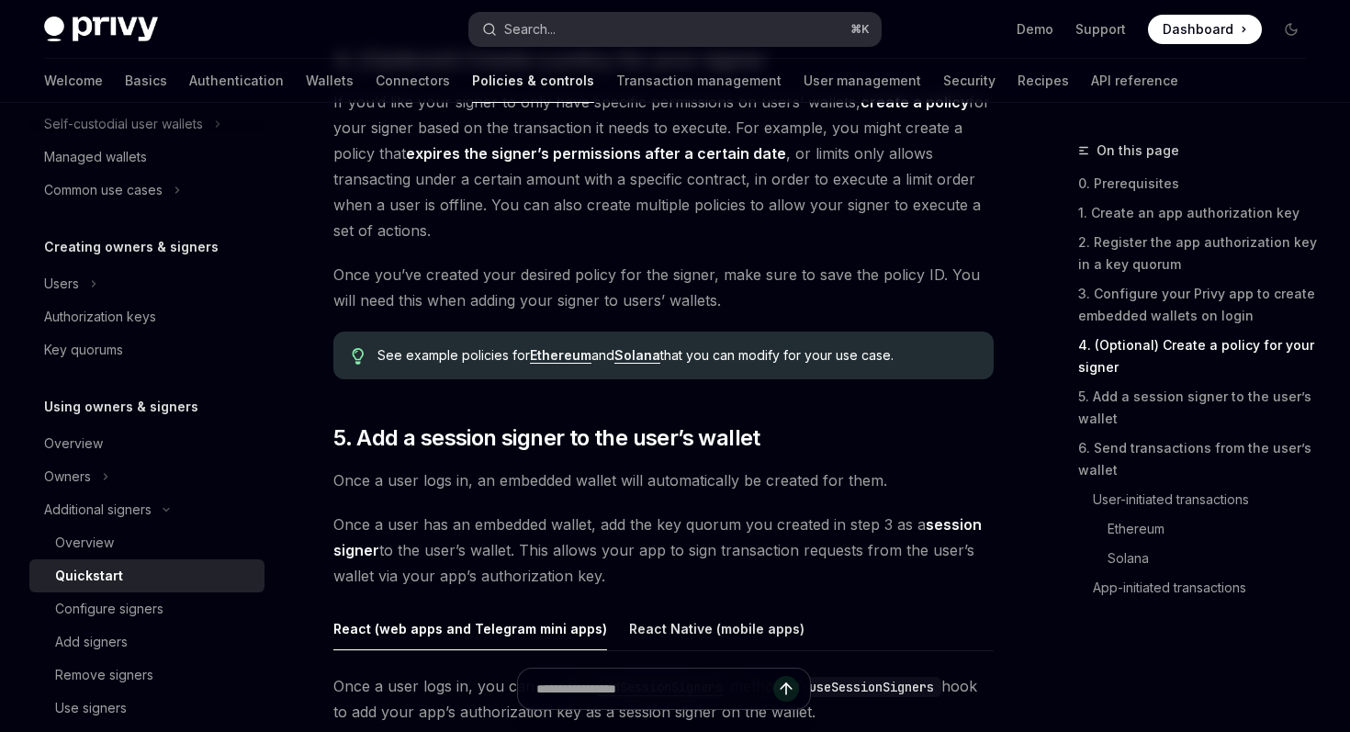
click at [653, 29] on button "Search... ⌘ K" at bounding box center [674, 29] width 411 height 33
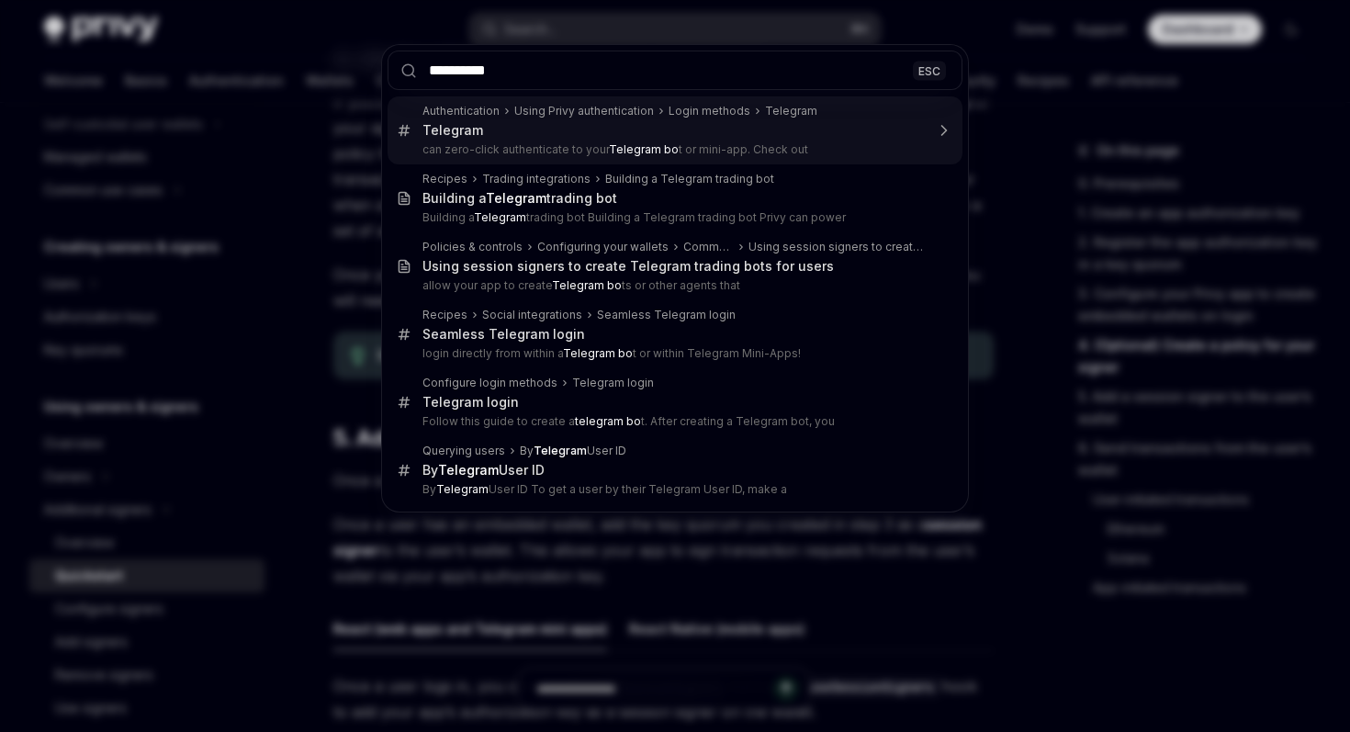
type input "********"
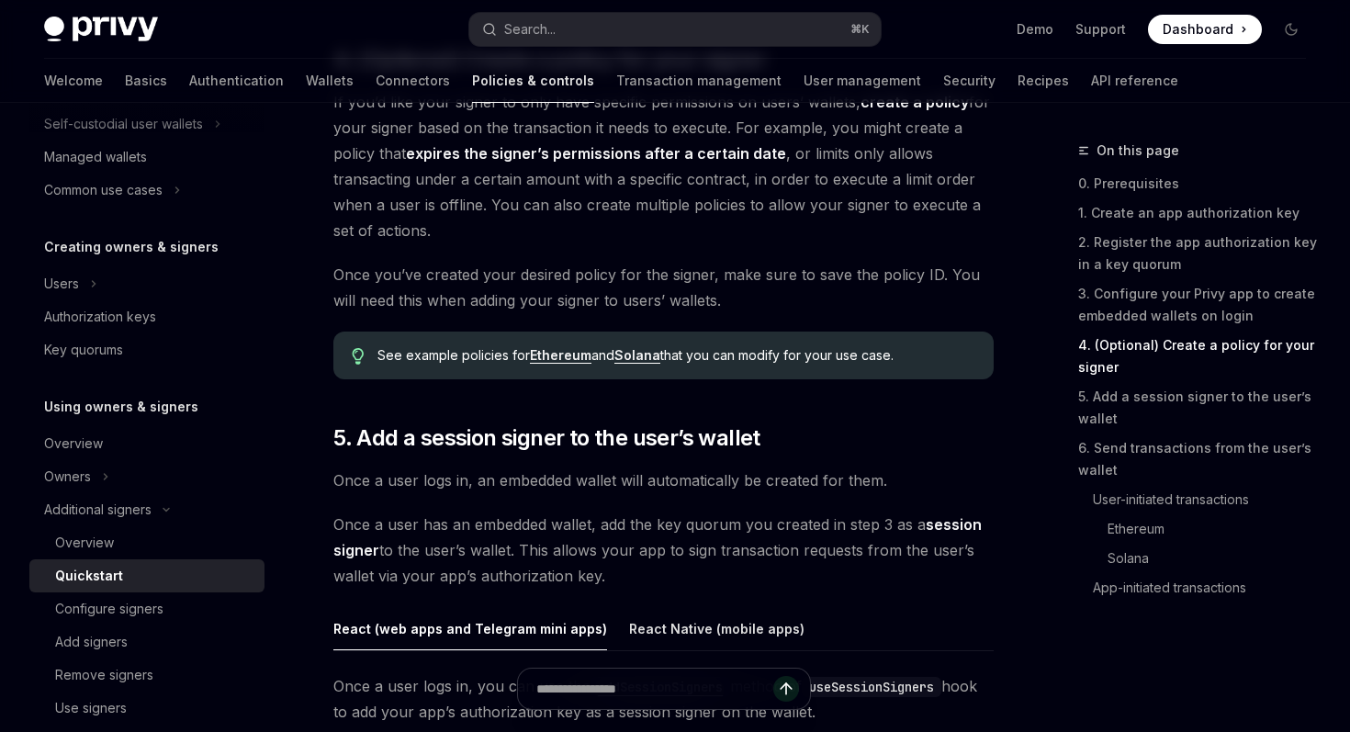
type textarea "*"
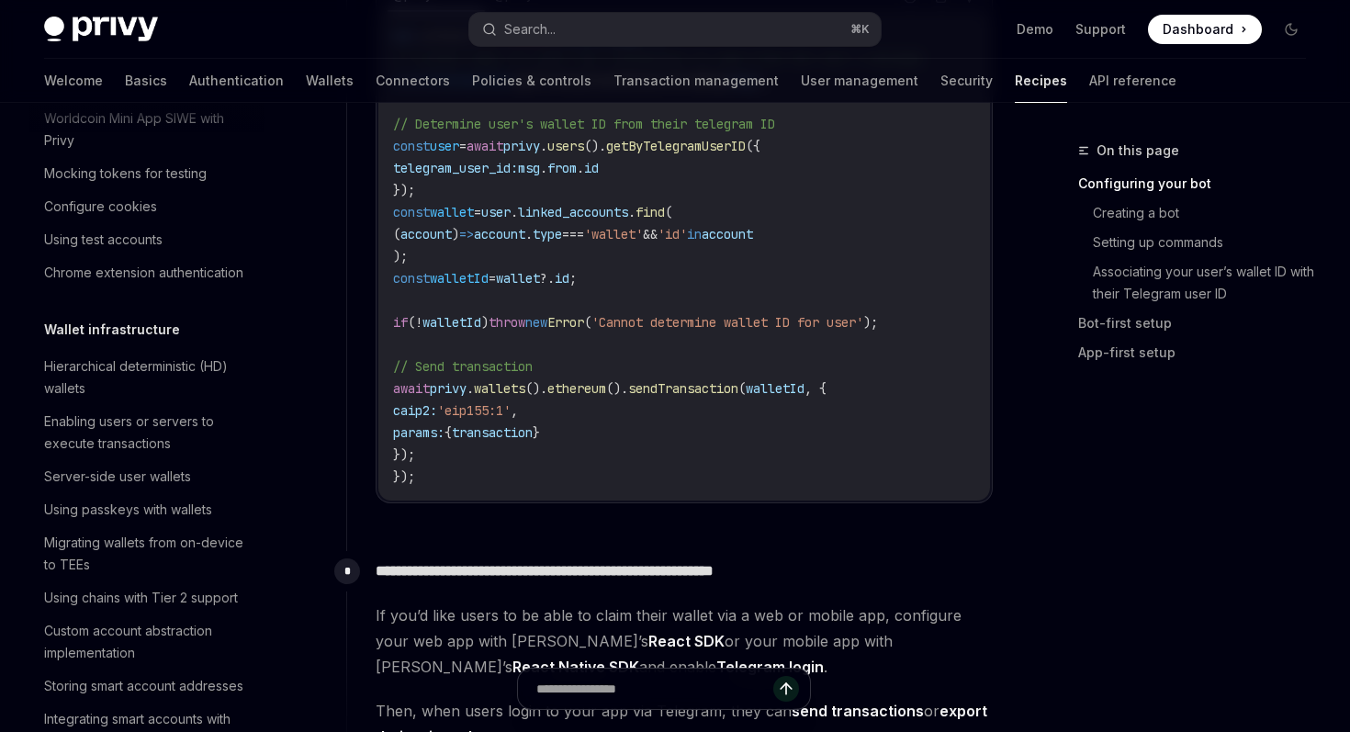
scroll to position [1798, 0]
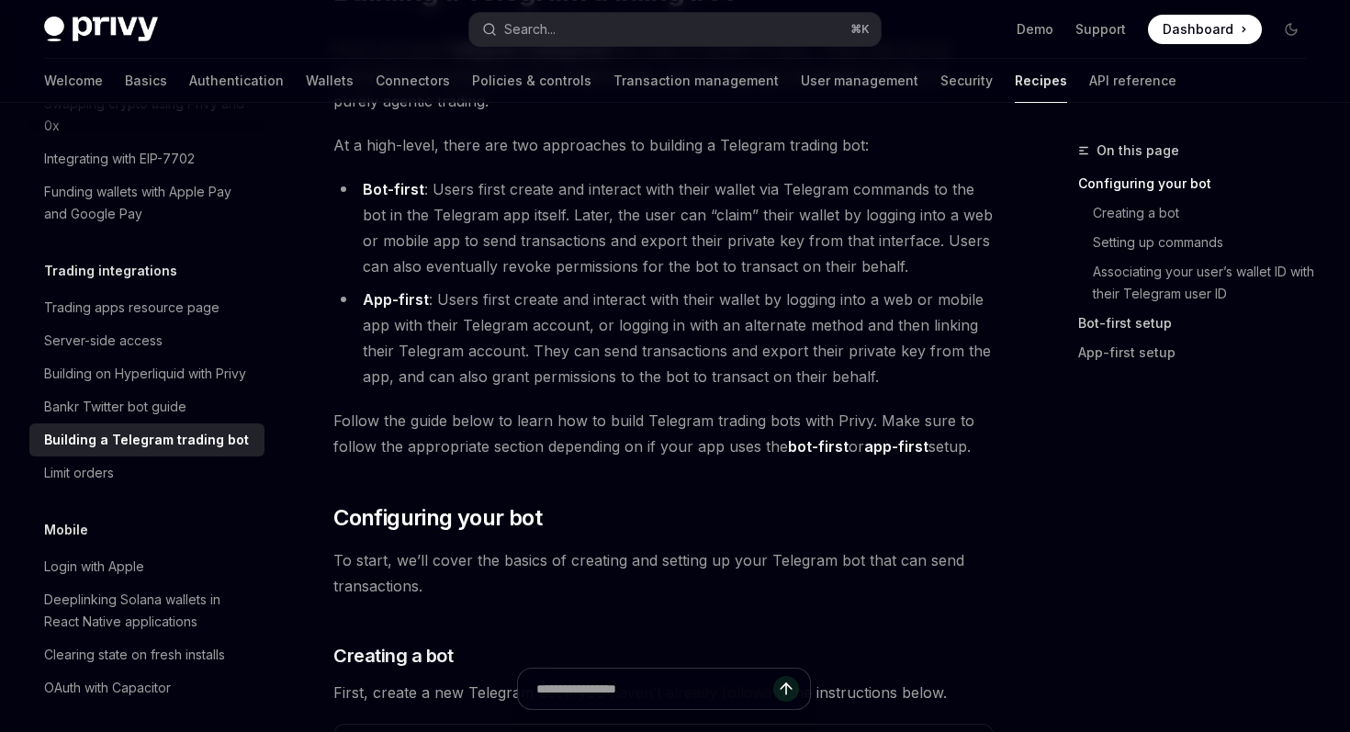
click at [1109, 329] on link "Bot-first setup" at bounding box center [1199, 323] width 242 height 29
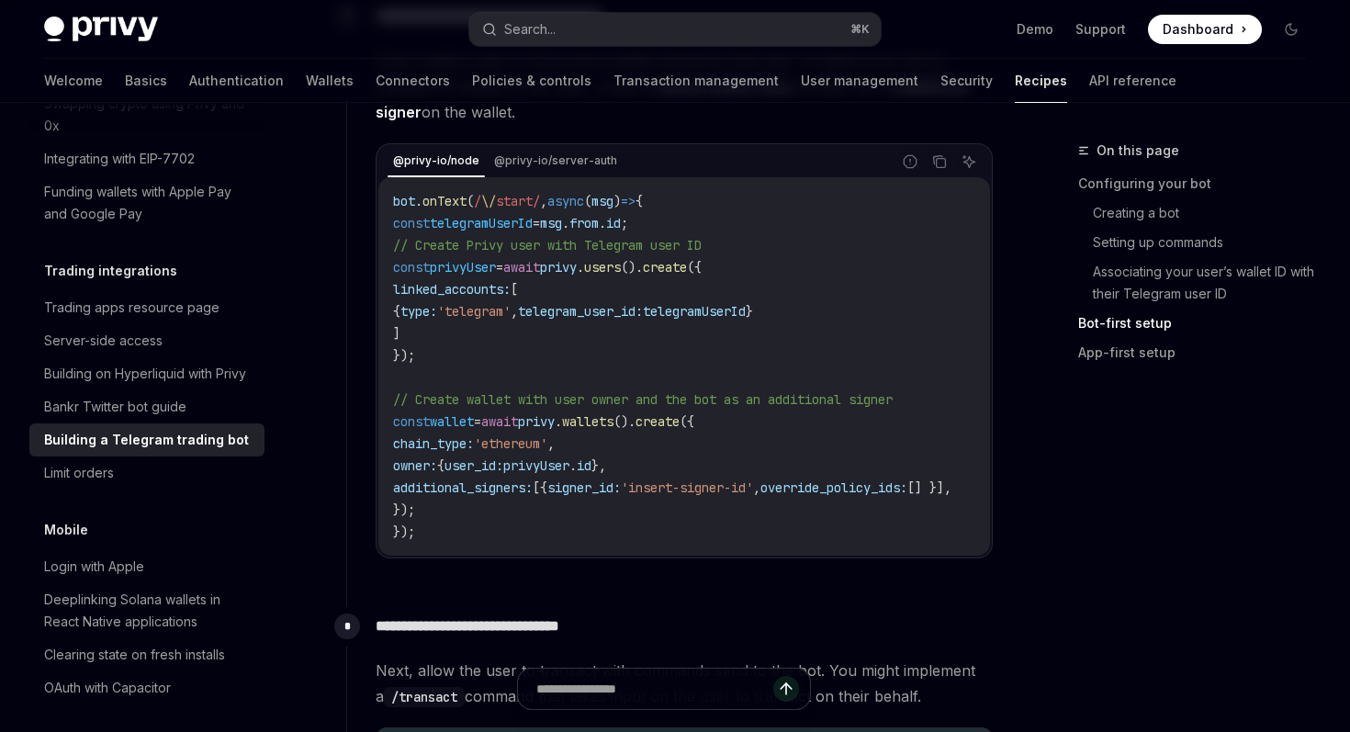
scroll to position [1755, 0]
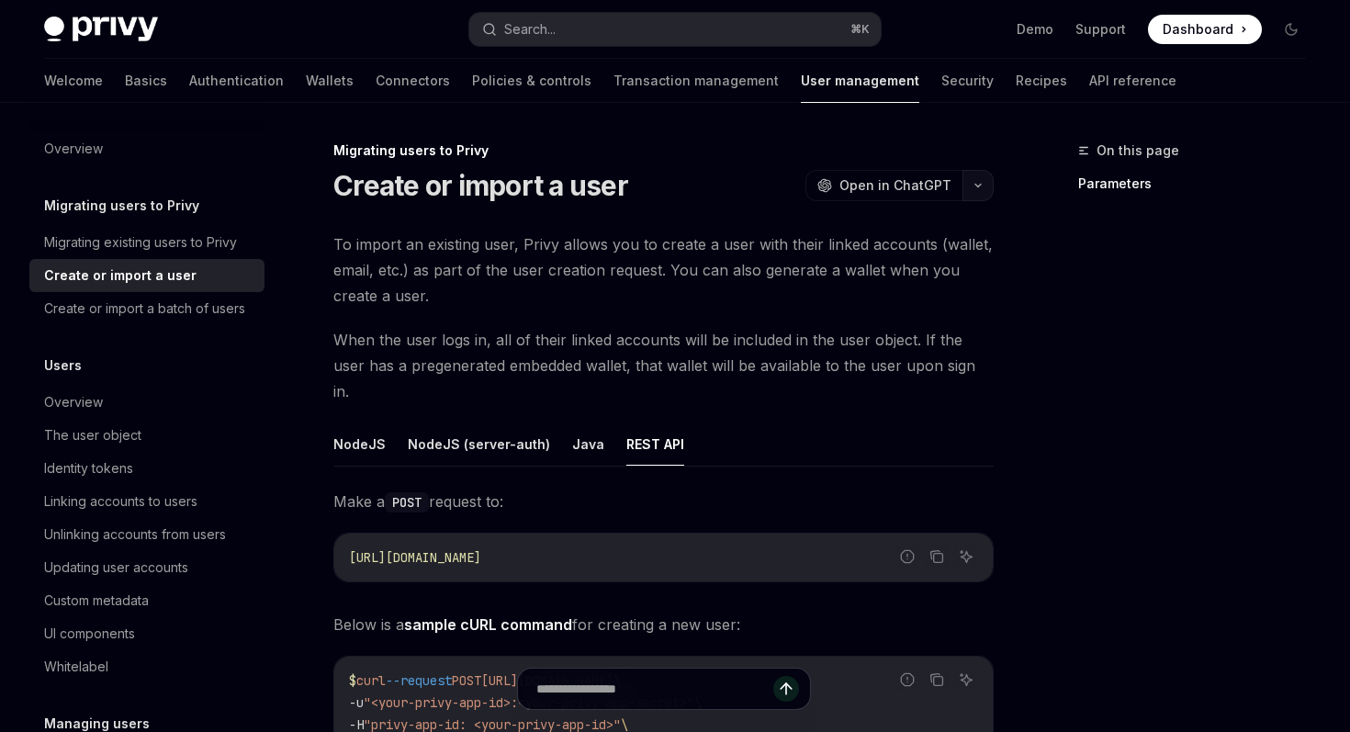
click at [980, 188] on button "button" at bounding box center [978, 185] width 31 height 31
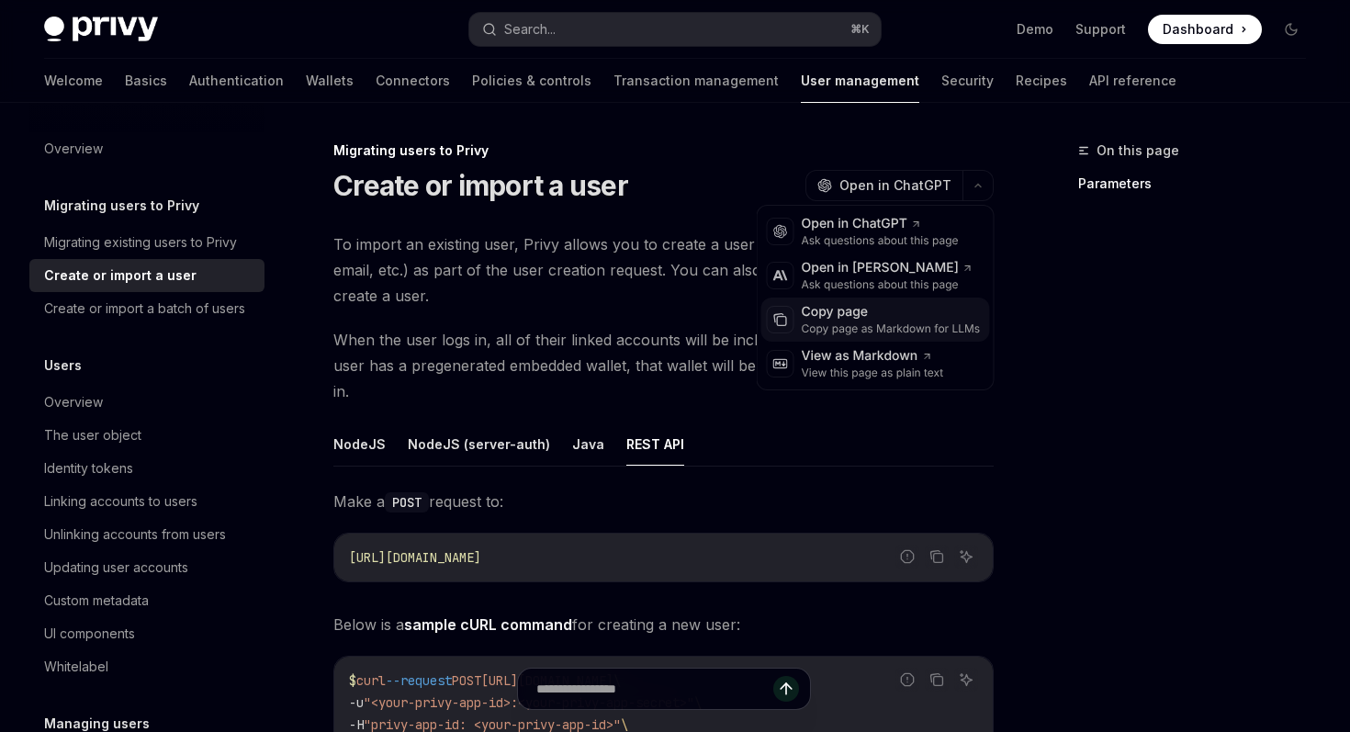
click at [850, 318] on div "Copy page" at bounding box center [891, 312] width 179 height 18
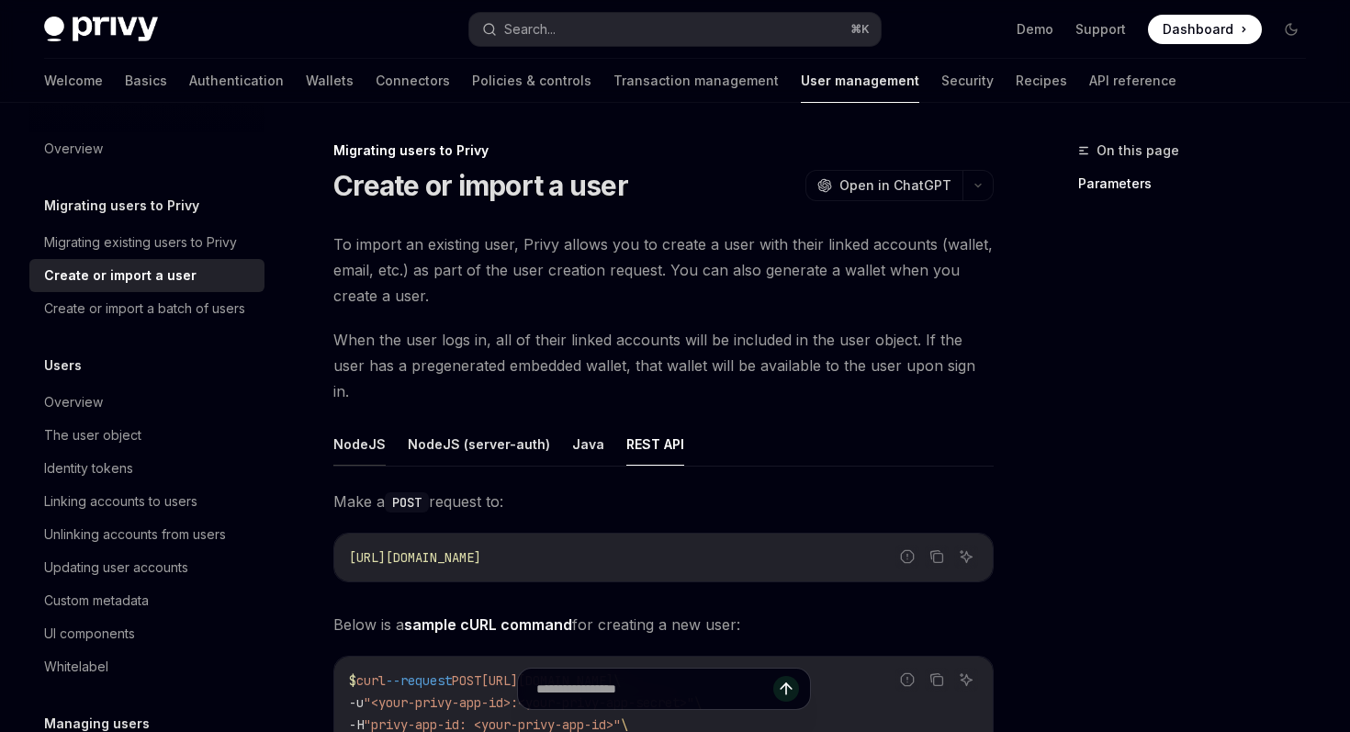
click at [354, 423] on button "NodeJS" at bounding box center [359, 444] width 52 height 43
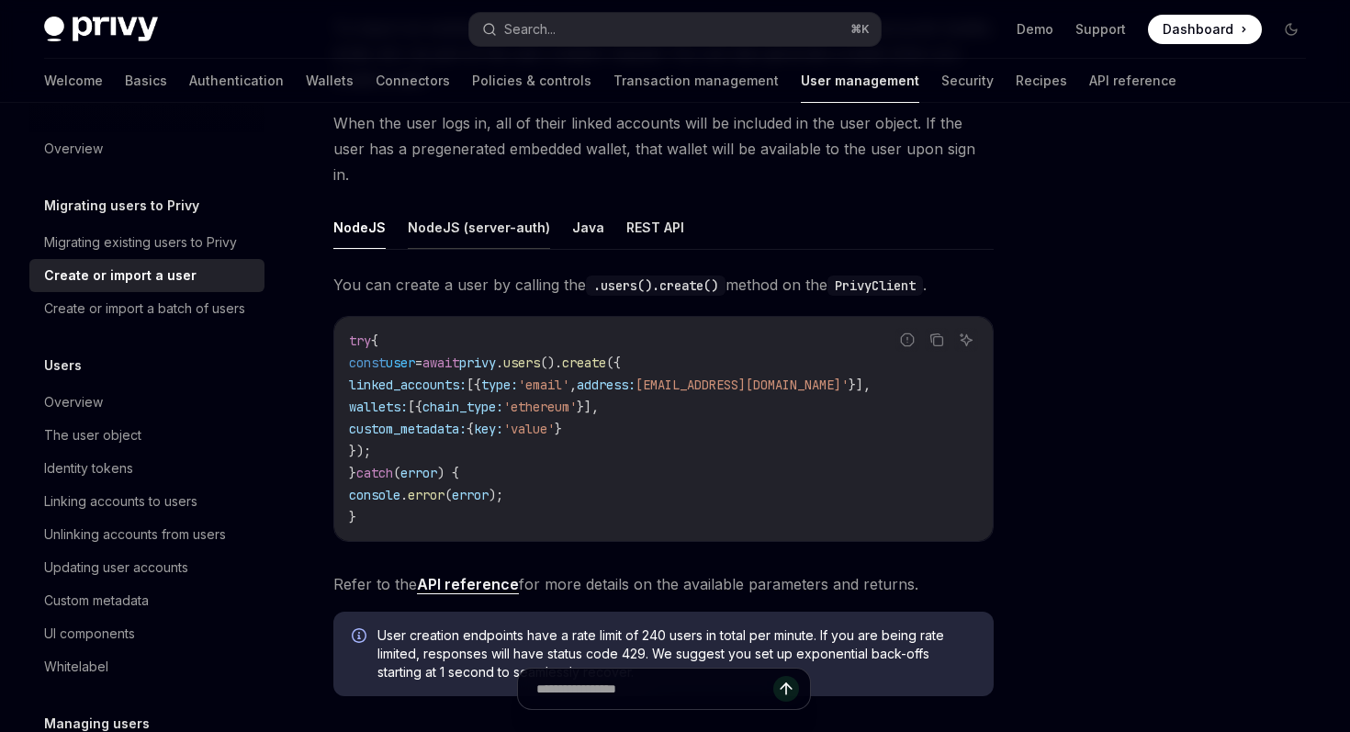
scroll to position [219, 0]
click at [644, 204] on button "REST API" at bounding box center [655, 225] width 58 height 43
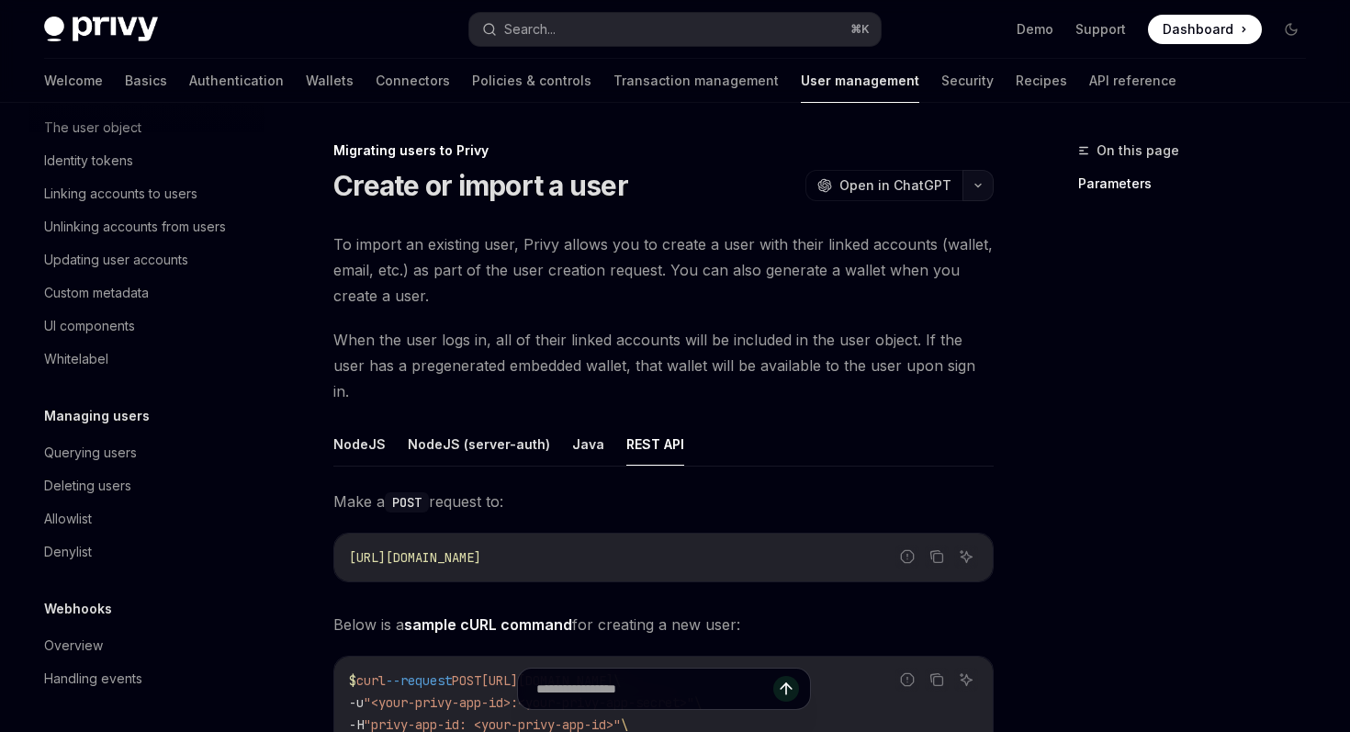
click at [975, 183] on icon "button" at bounding box center [978, 185] width 22 height 7
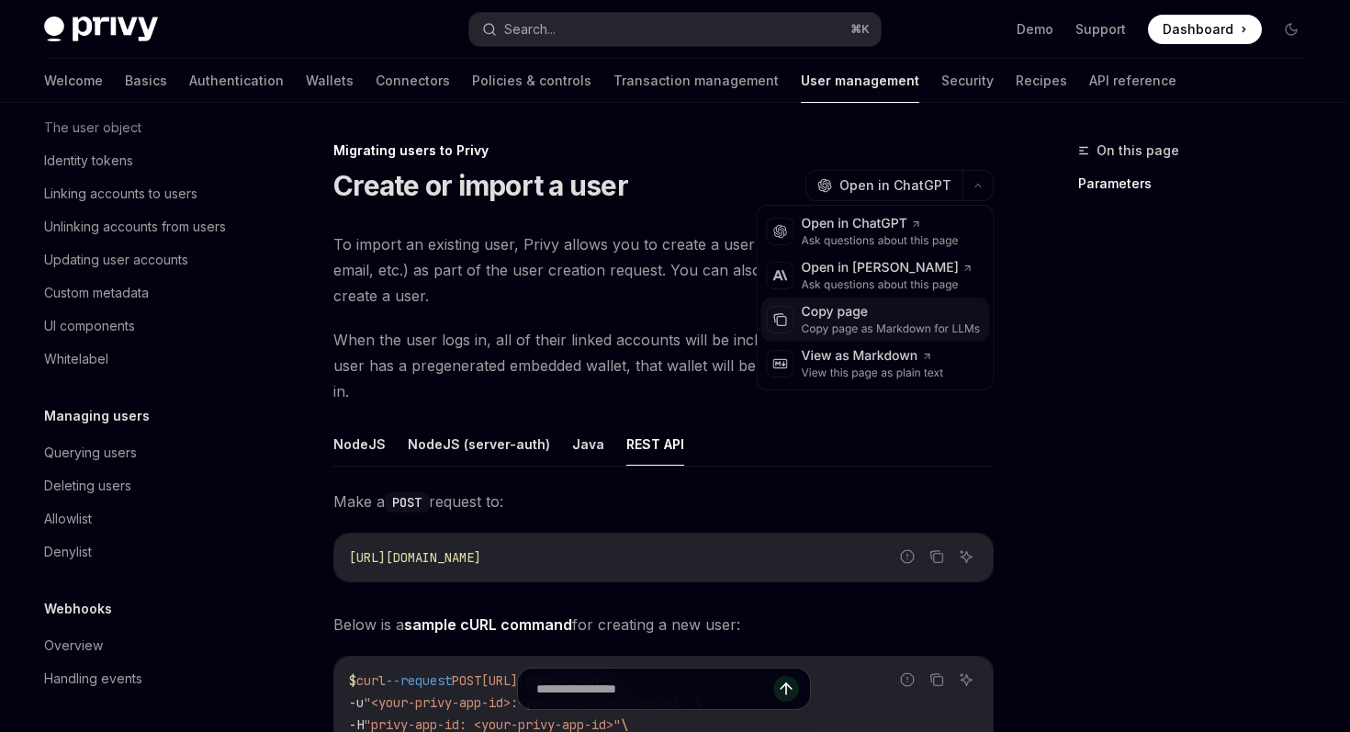
click at [907, 330] on div "Copy page as Markdown for LLMs" at bounding box center [891, 328] width 179 height 15
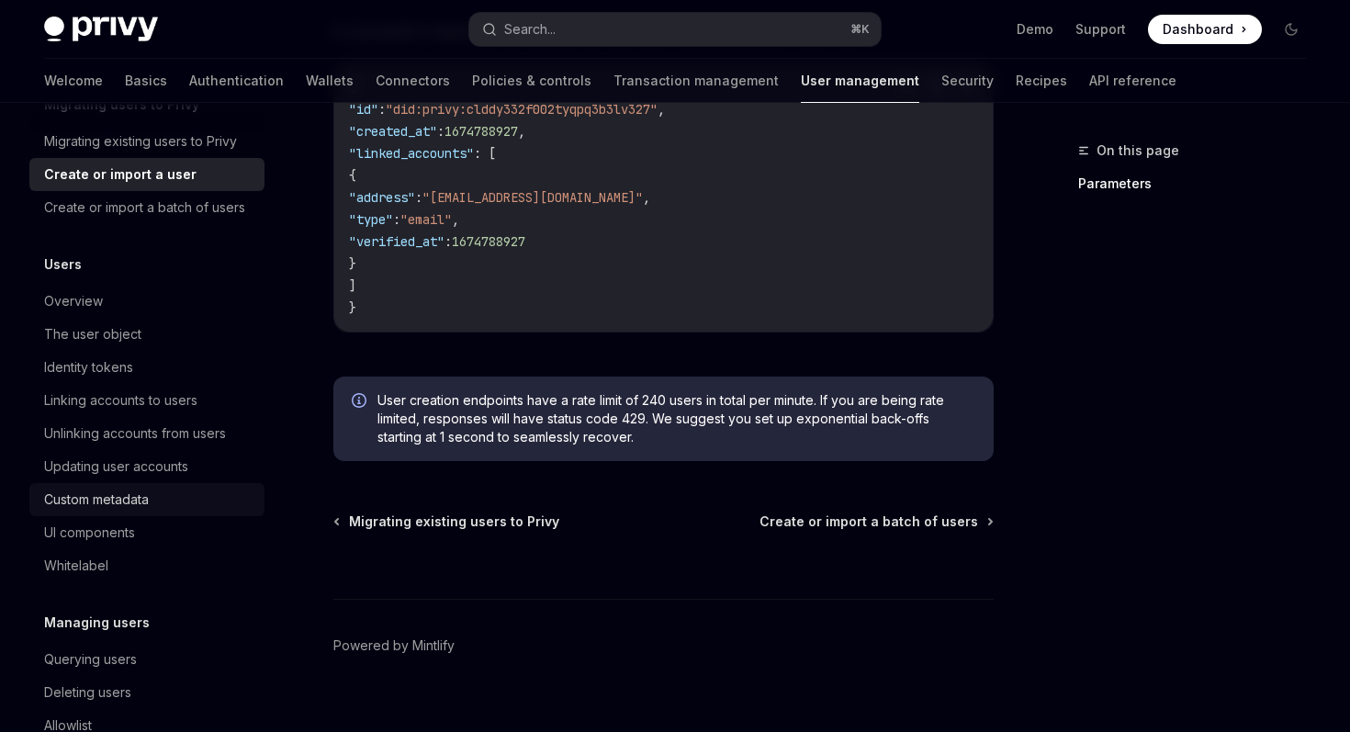
scroll to position [308, 0]
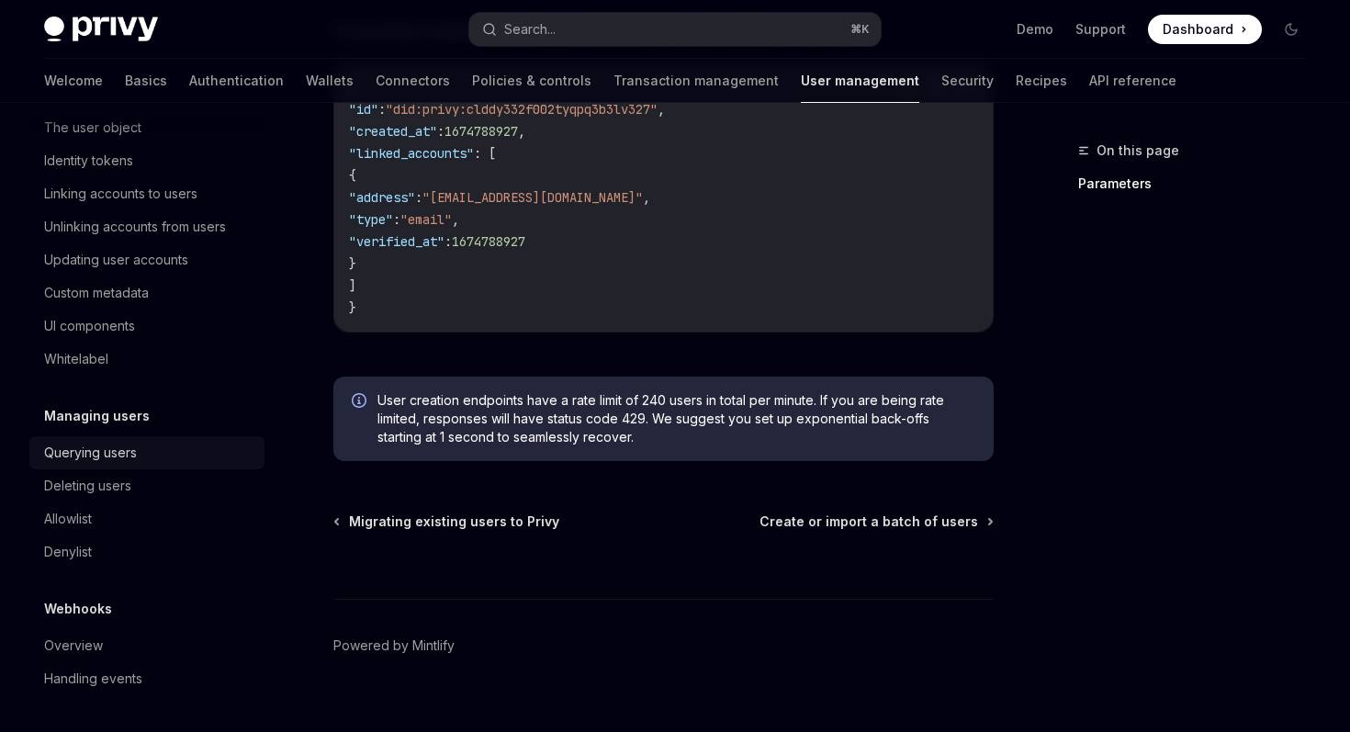
click at [131, 456] on div "Querying users" at bounding box center [90, 453] width 93 height 22
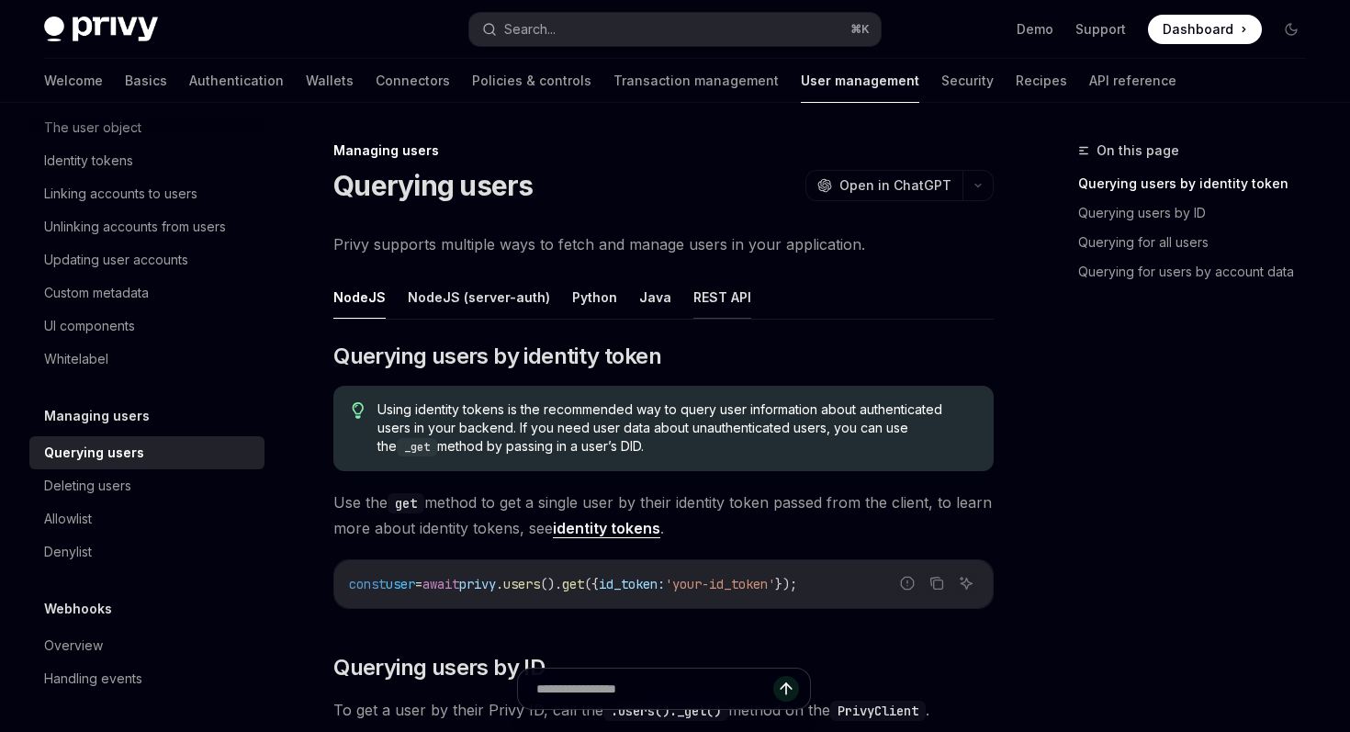
click at [693, 294] on button "REST API" at bounding box center [722, 297] width 58 height 43
type textarea "*"
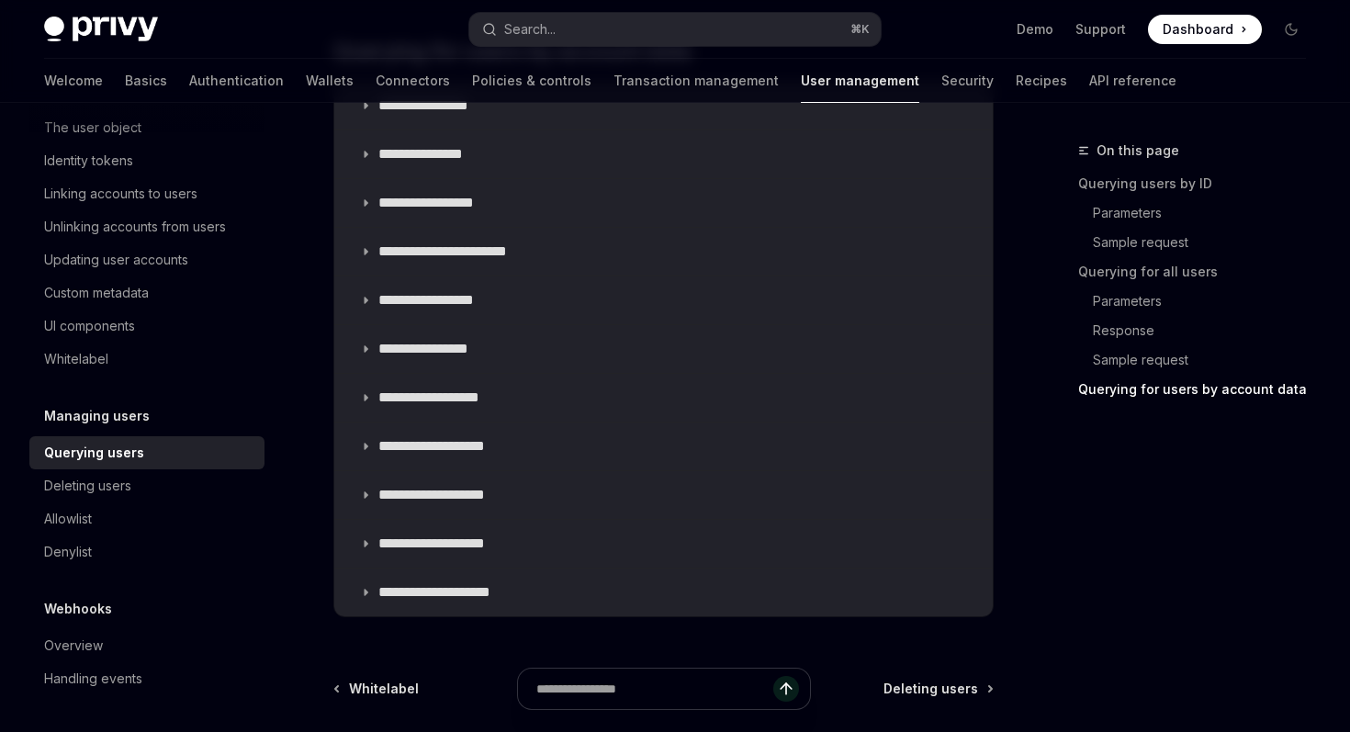
scroll to position [1782, 0]
click at [553, 534] on summary "**********" at bounding box center [663, 543] width 659 height 48
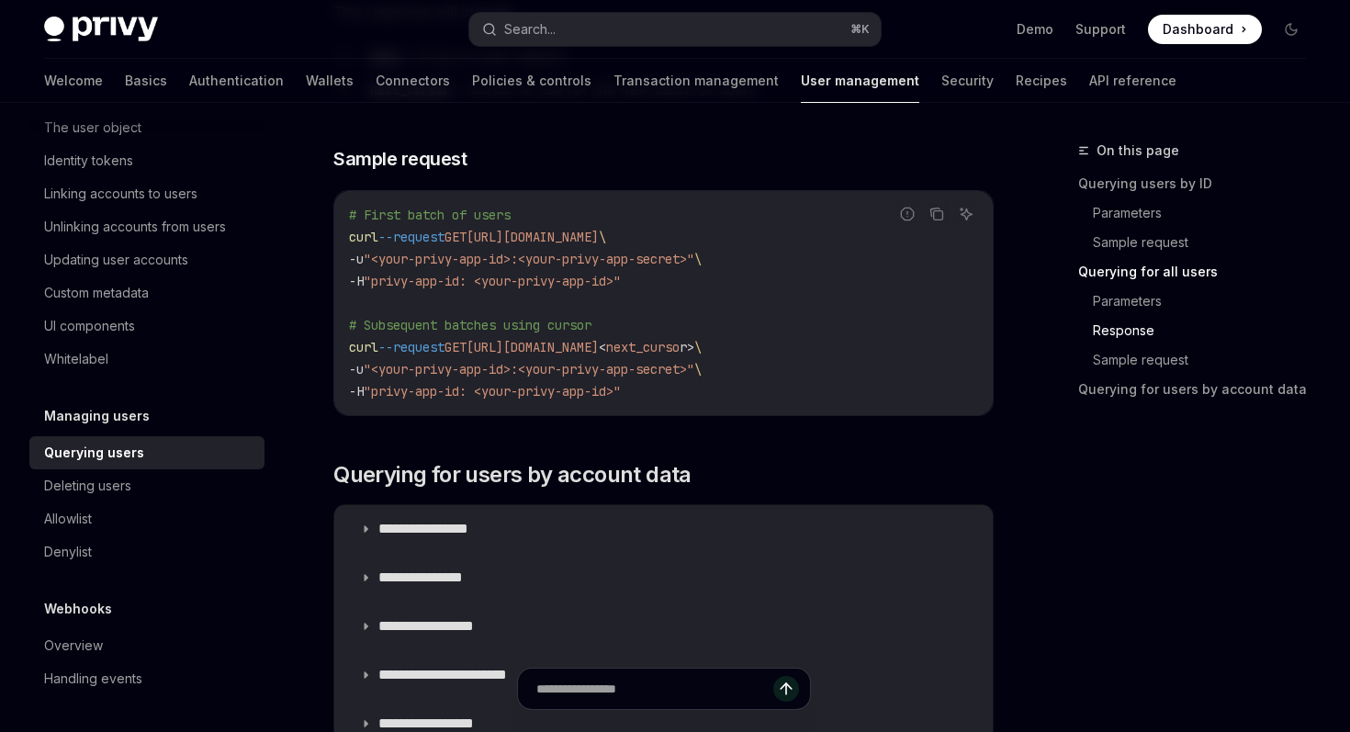
scroll to position [1359, 0]
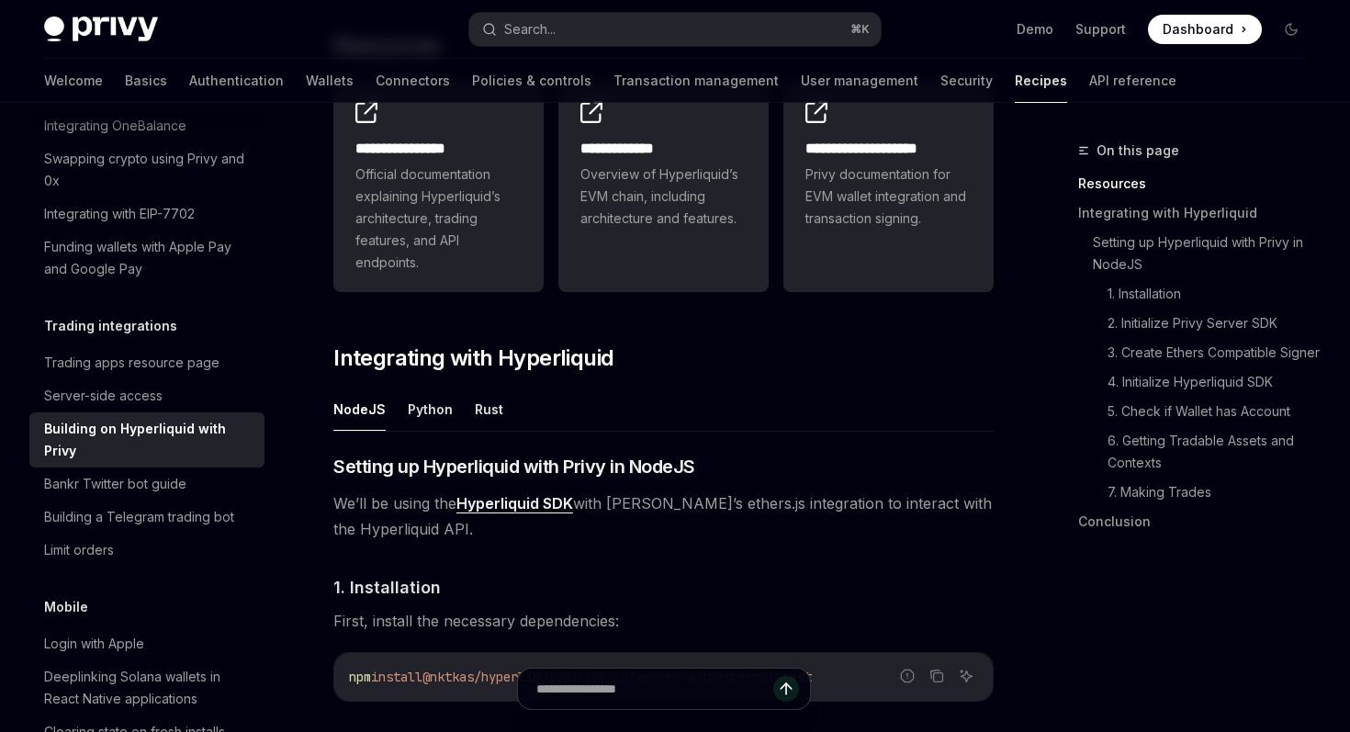
scroll to position [445, 0]
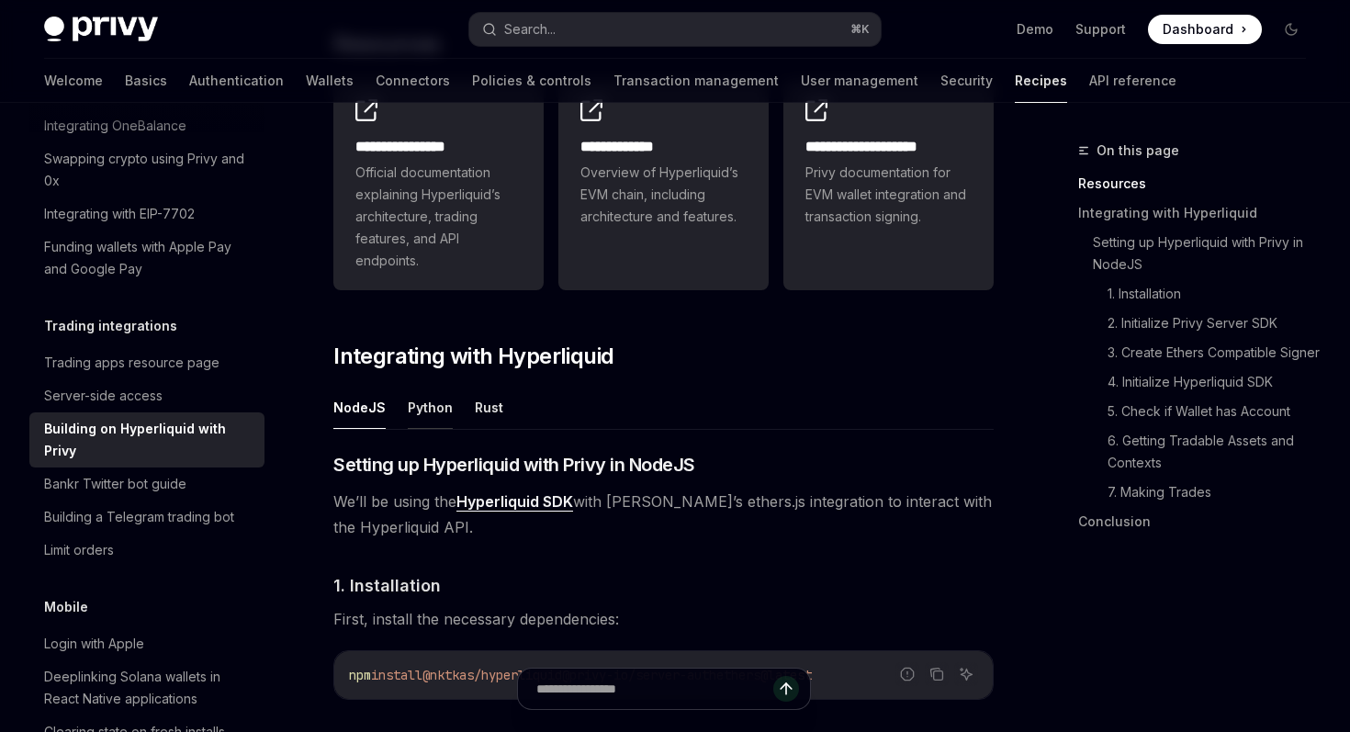
click at [421, 409] on button "Python" at bounding box center [430, 407] width 45 height 43
type textarea "*"
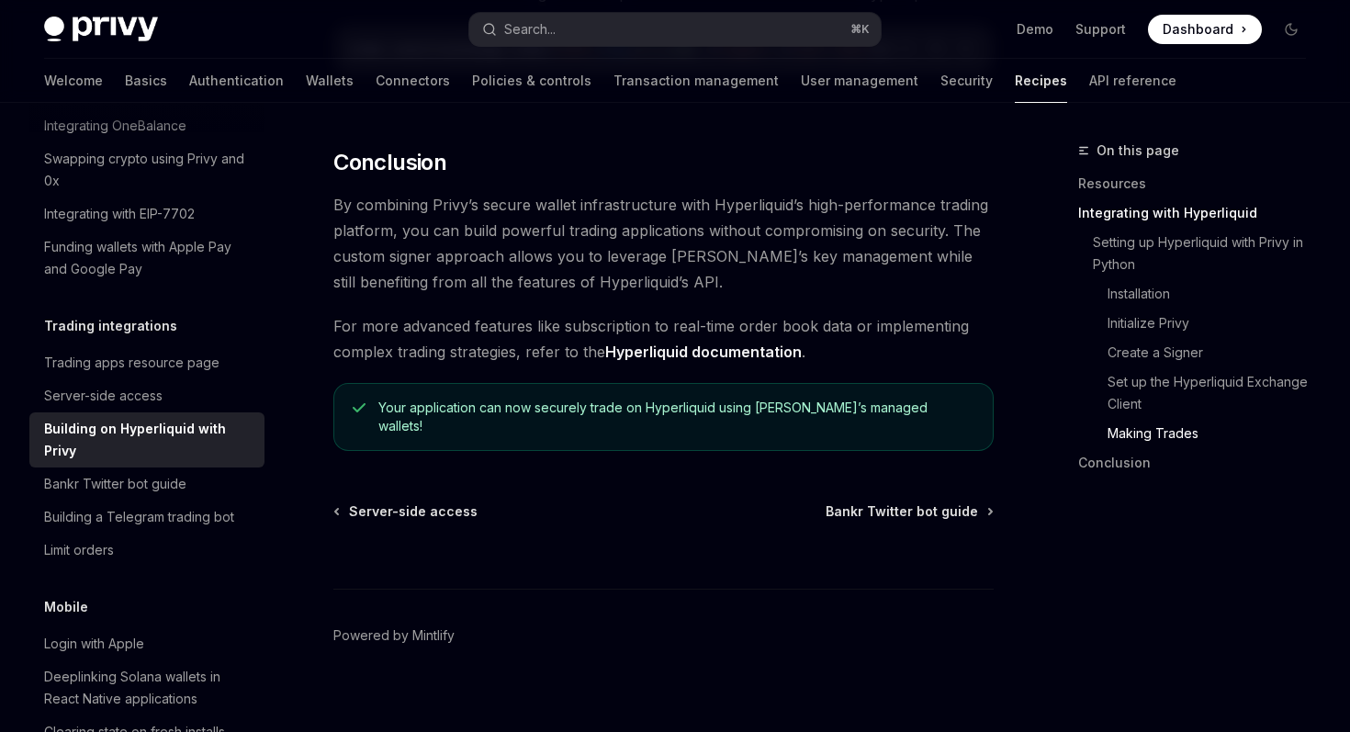
scroll to position [2151, 0]
